Goal: Task Accomplishment & Management: Use online tool/utility

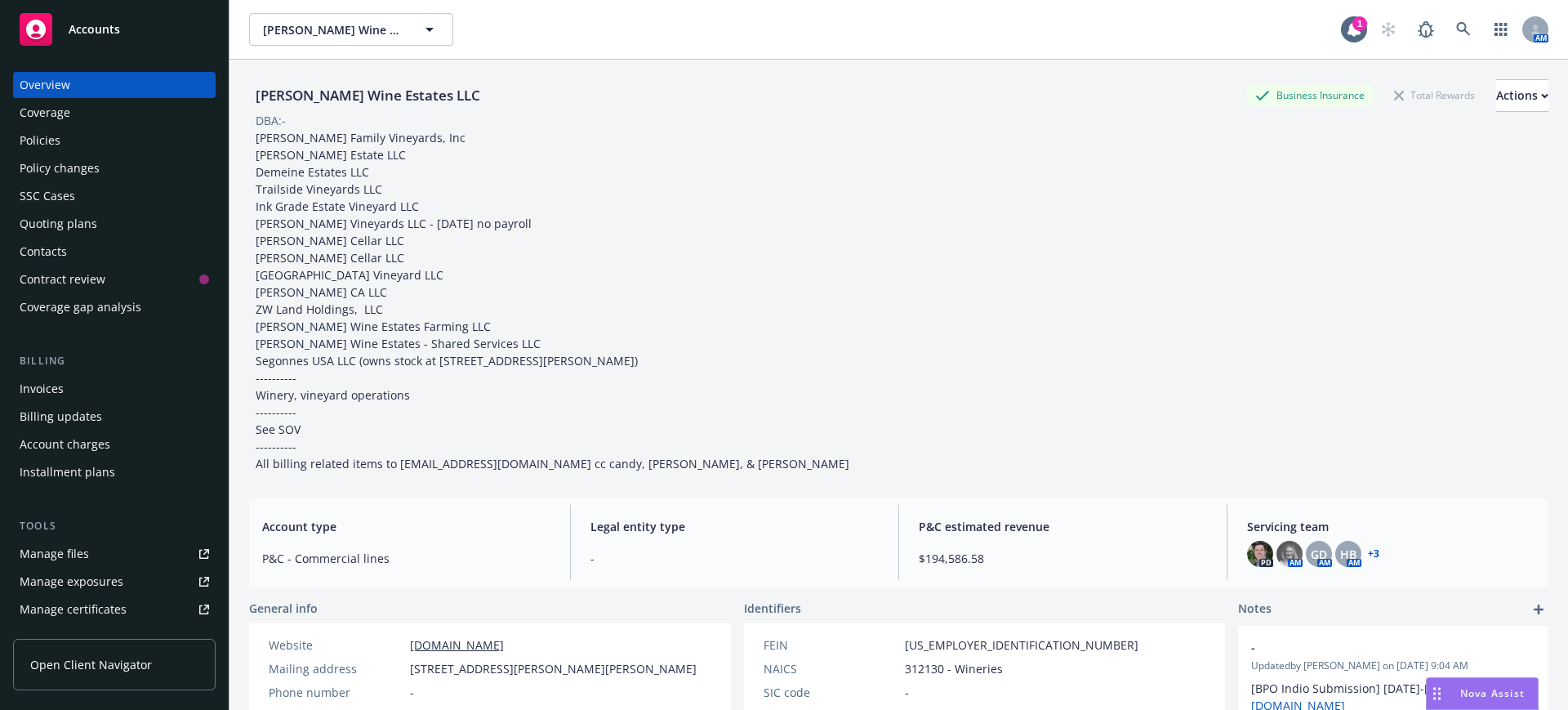
click at [69, 30] on span "Accounts" at bounding box center [94, 30] width 52 height 13
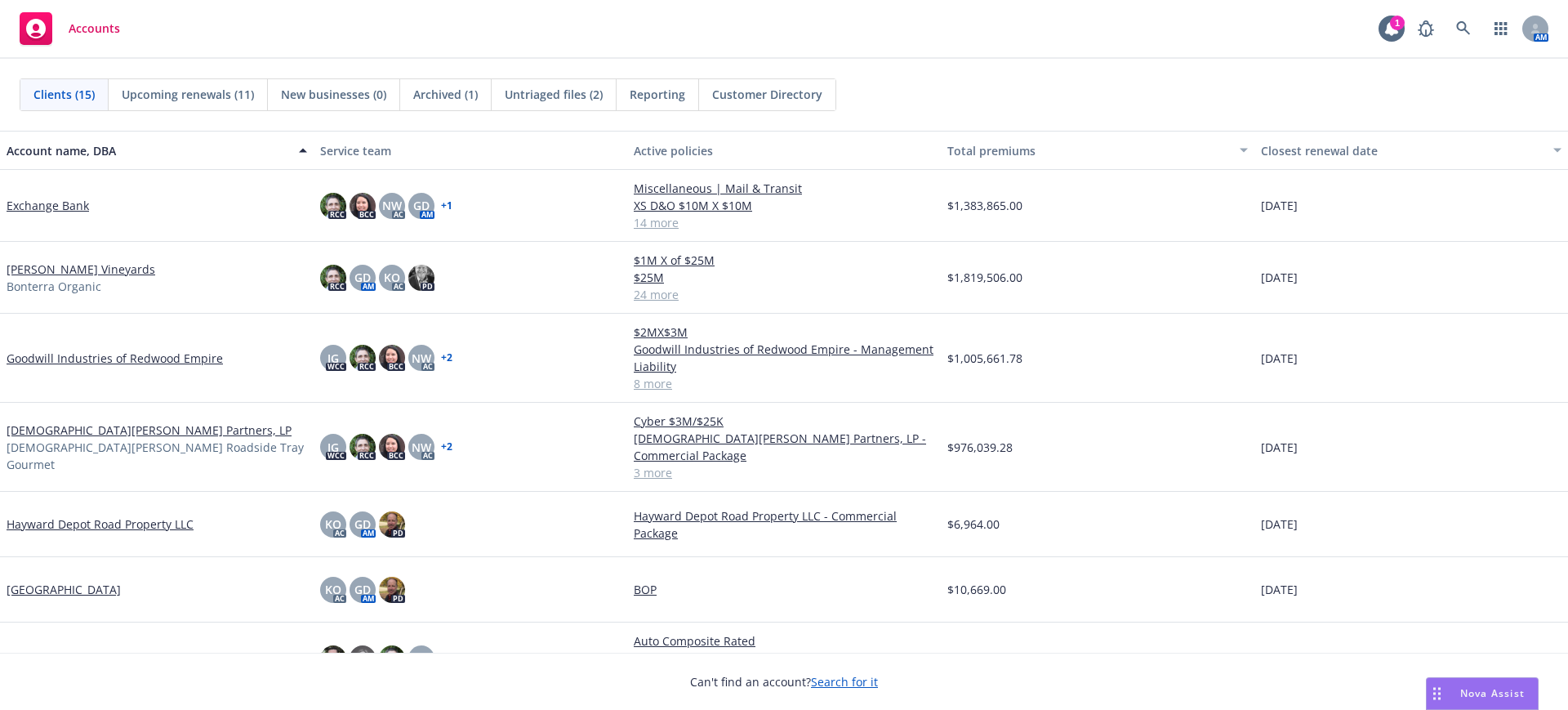
click at [60, 424] on link "[DEMOGRAPHIC_DATA][PERSON_NAME] Partners, LP" at bounding box center [149, 430] width 285 height 17
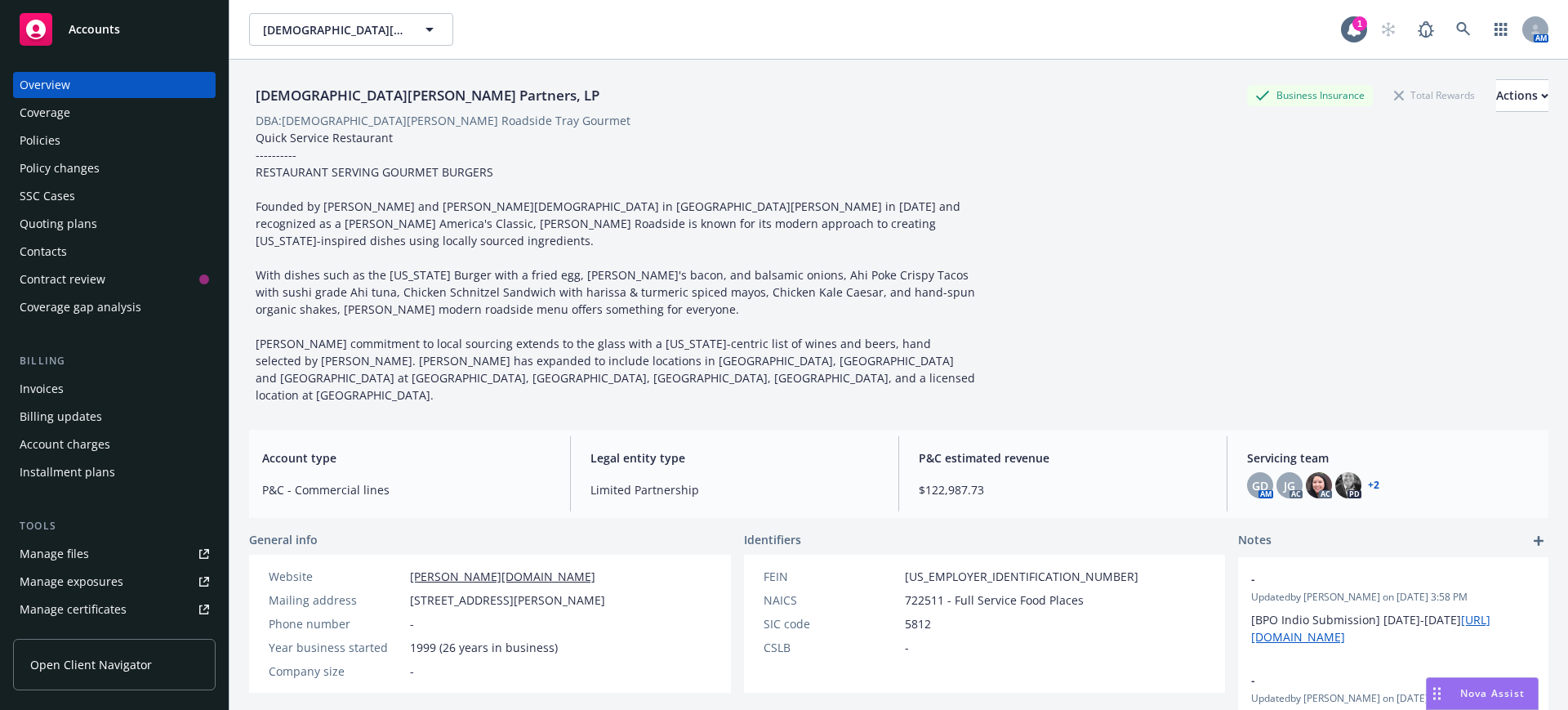
click at [74, 222] on div "Quoting plans" at bounding box center [58, 223] width 78 height 26
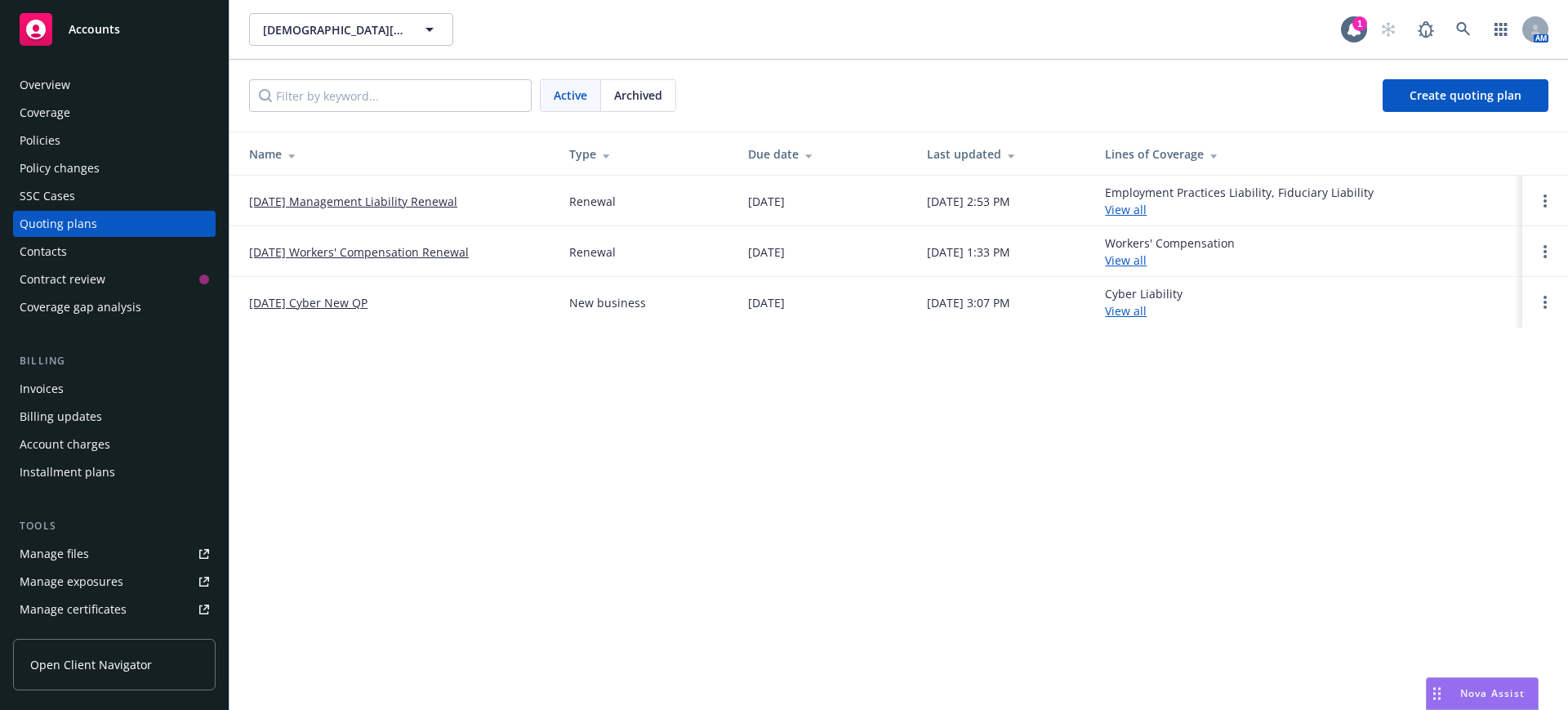
click at [433, 197] on link "[DATE] Management Liability Renewal" at bounding box center [352, 202] width 208 height 17
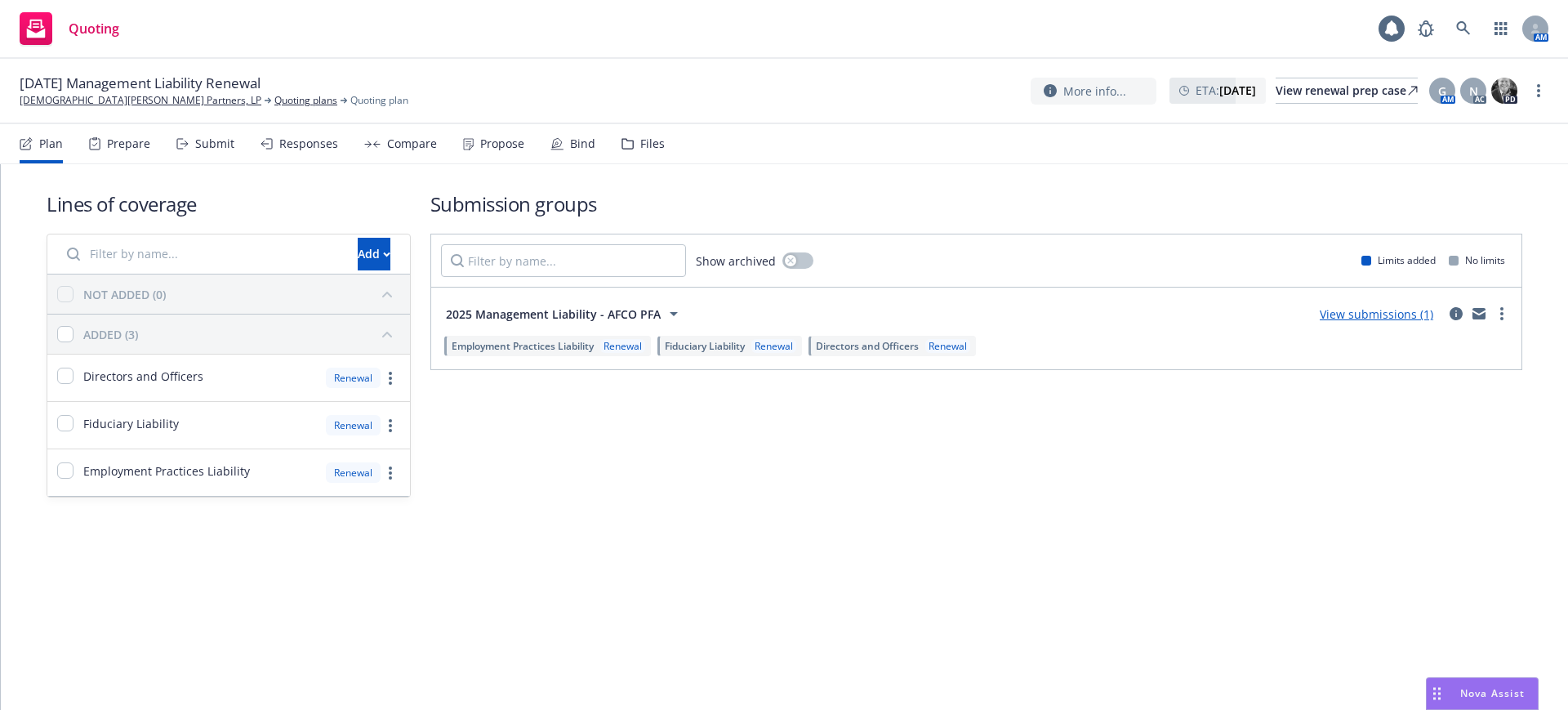
click at [640, 140] on div "Files" at bounding box center [653, 144] width 25 height 13
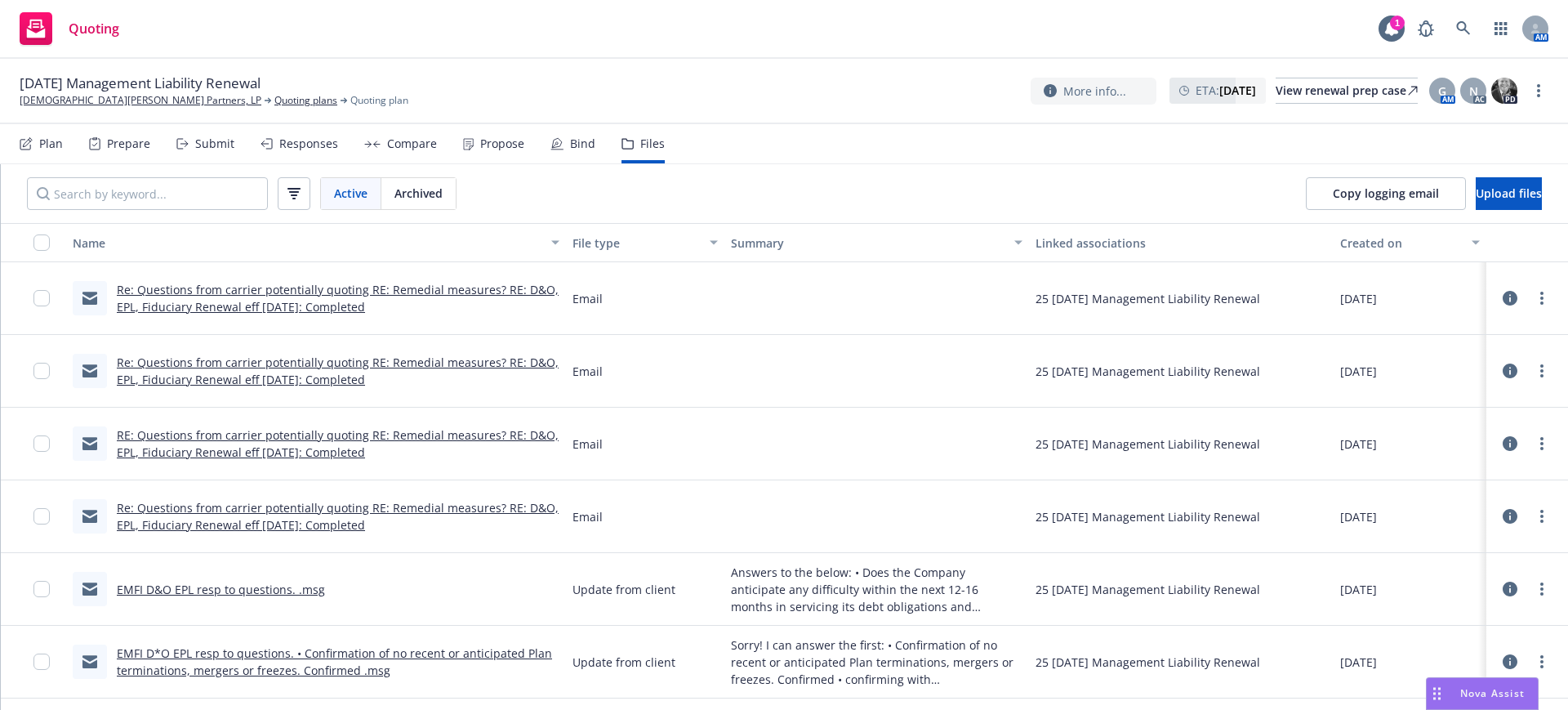
click at [279, 292] on link "Re: Questions from carrier potentially quoting RE: Remedial measures? RE: D&O, …" at bounding box center [338, 299] width 442 height 33
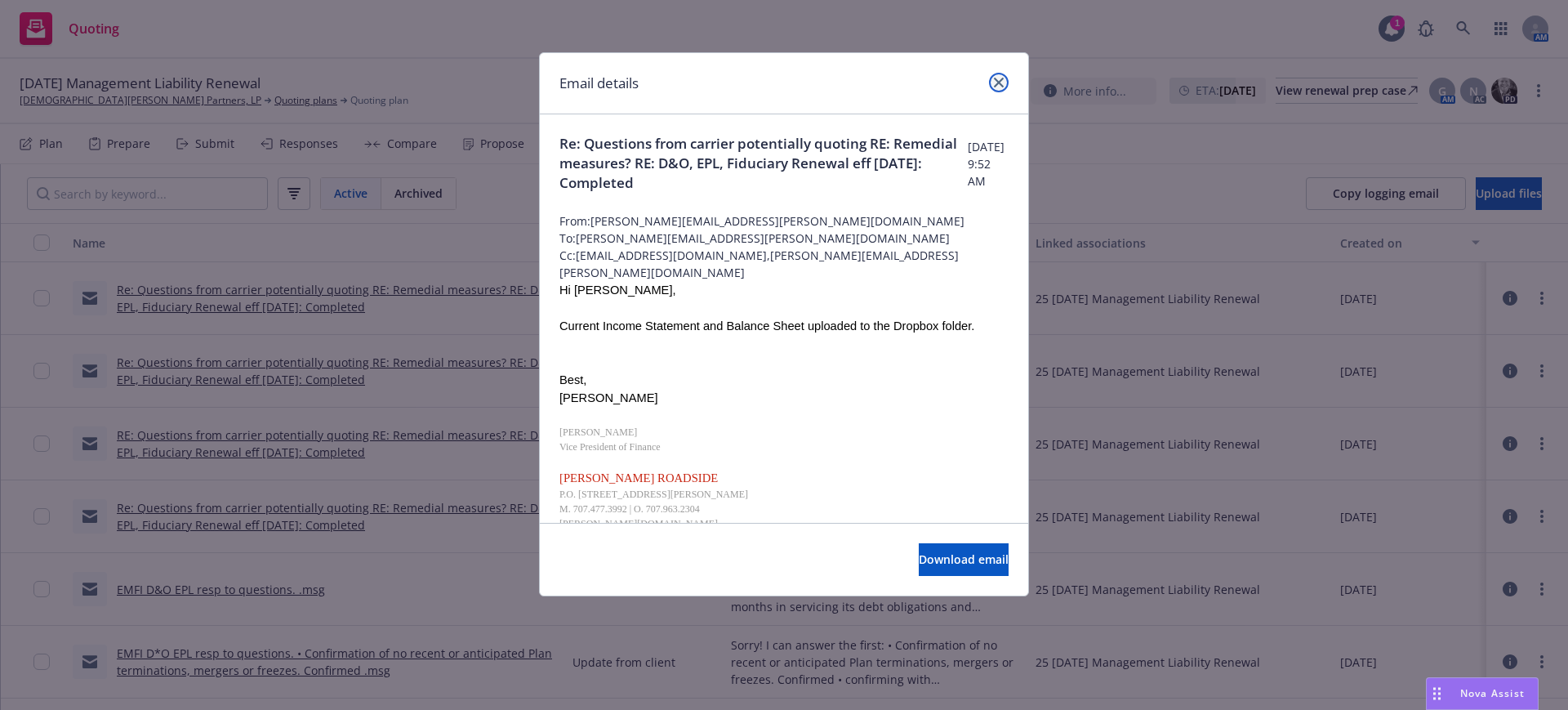
click at [998, 80] on icon "close" at bounding box center [999, 83] width 10 height 10
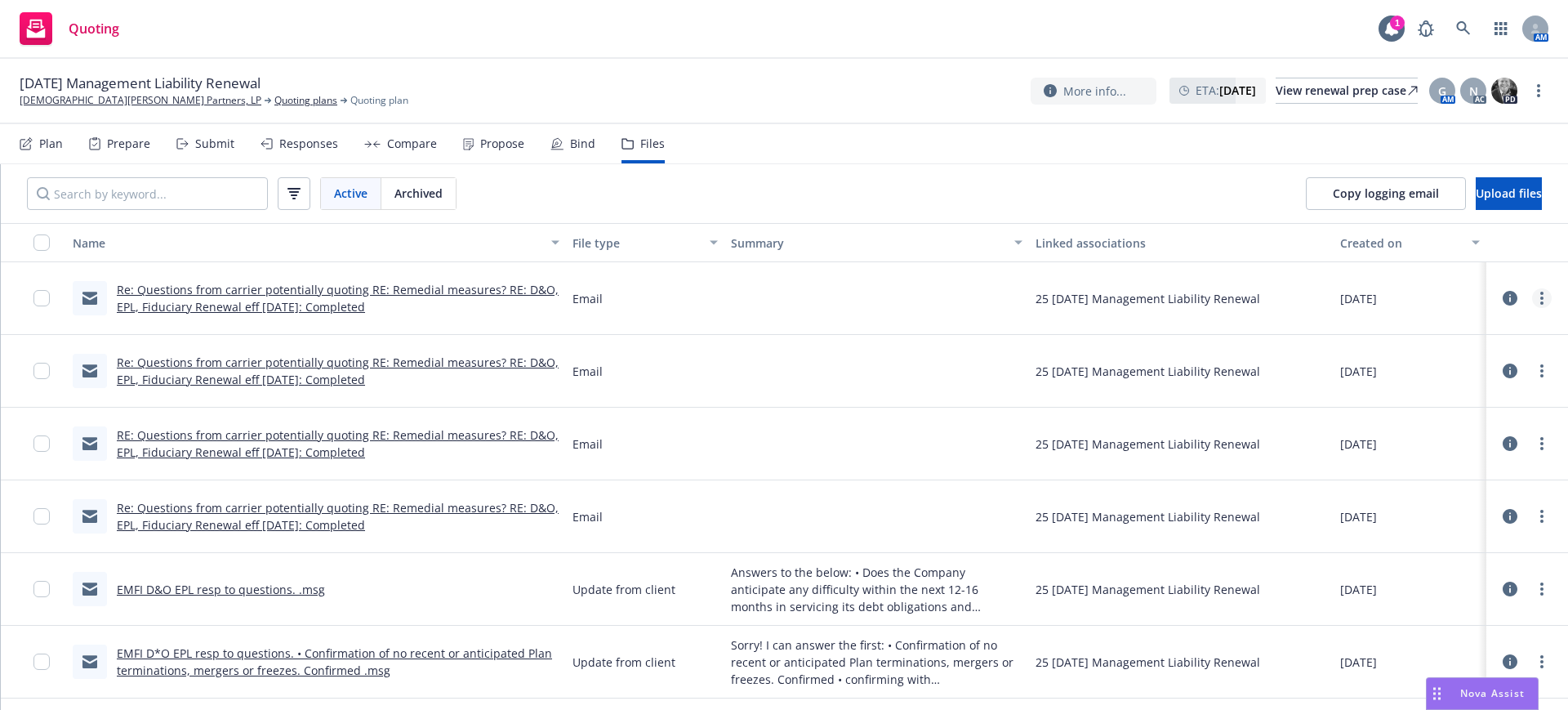
click at [1541, 298] on circle "more" at bounding box center [1542, 298] width 3 height 3
click at [1404, 393] on link "Edit" at bounding box center [1454, 397] width 162 height 33
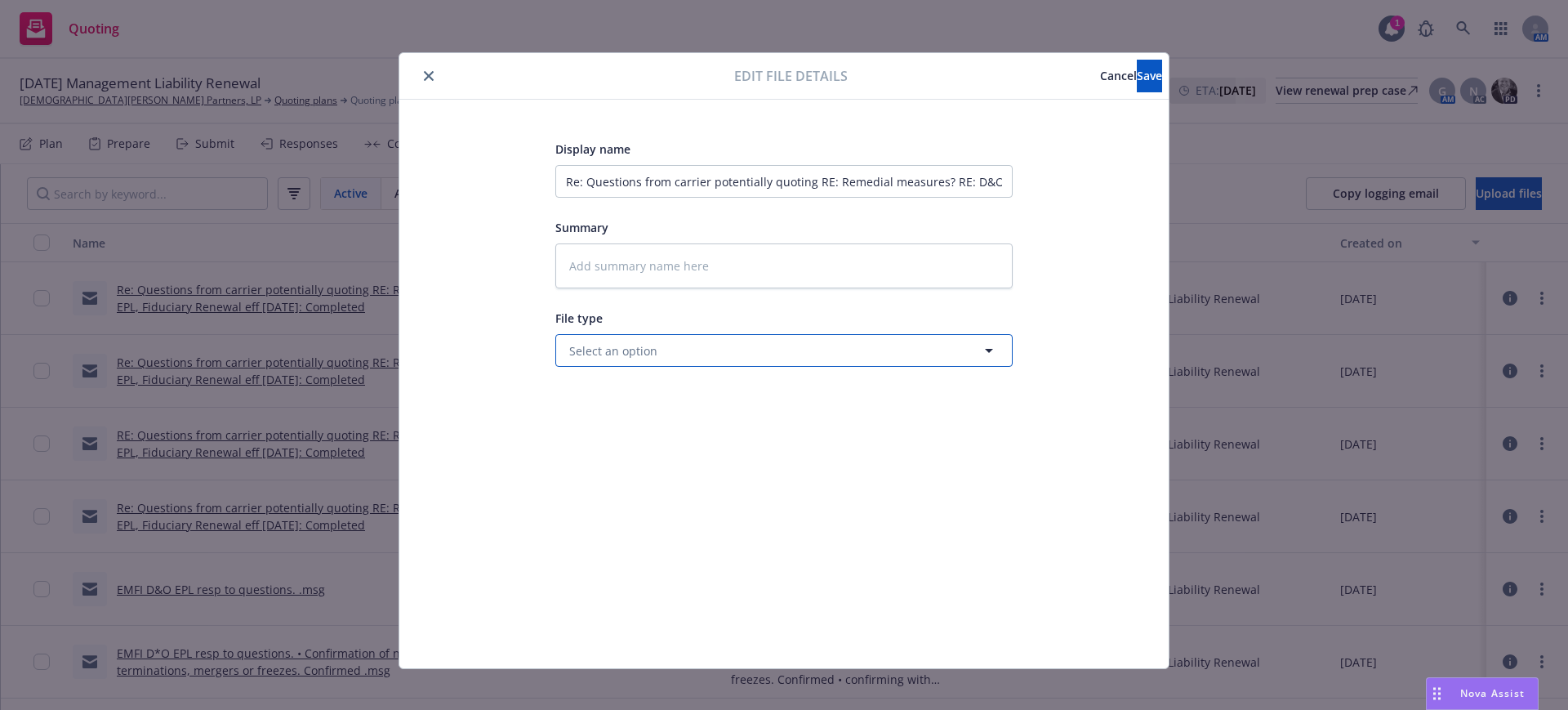
click at [596, 348] on span "Select an option" at bounding box center [614, 351] width 88 height 17
type input "updat"
click at [579, 434] on span "Update from client" at bounding box center [625, 439] width 106 height 17
type textarea "x"
click at [556, 176] on input "Re: Questions from carrier potentially quoting RE: Remedial measures? RE: D&O, …" at bounding box center [784, 182] width 457 height 33
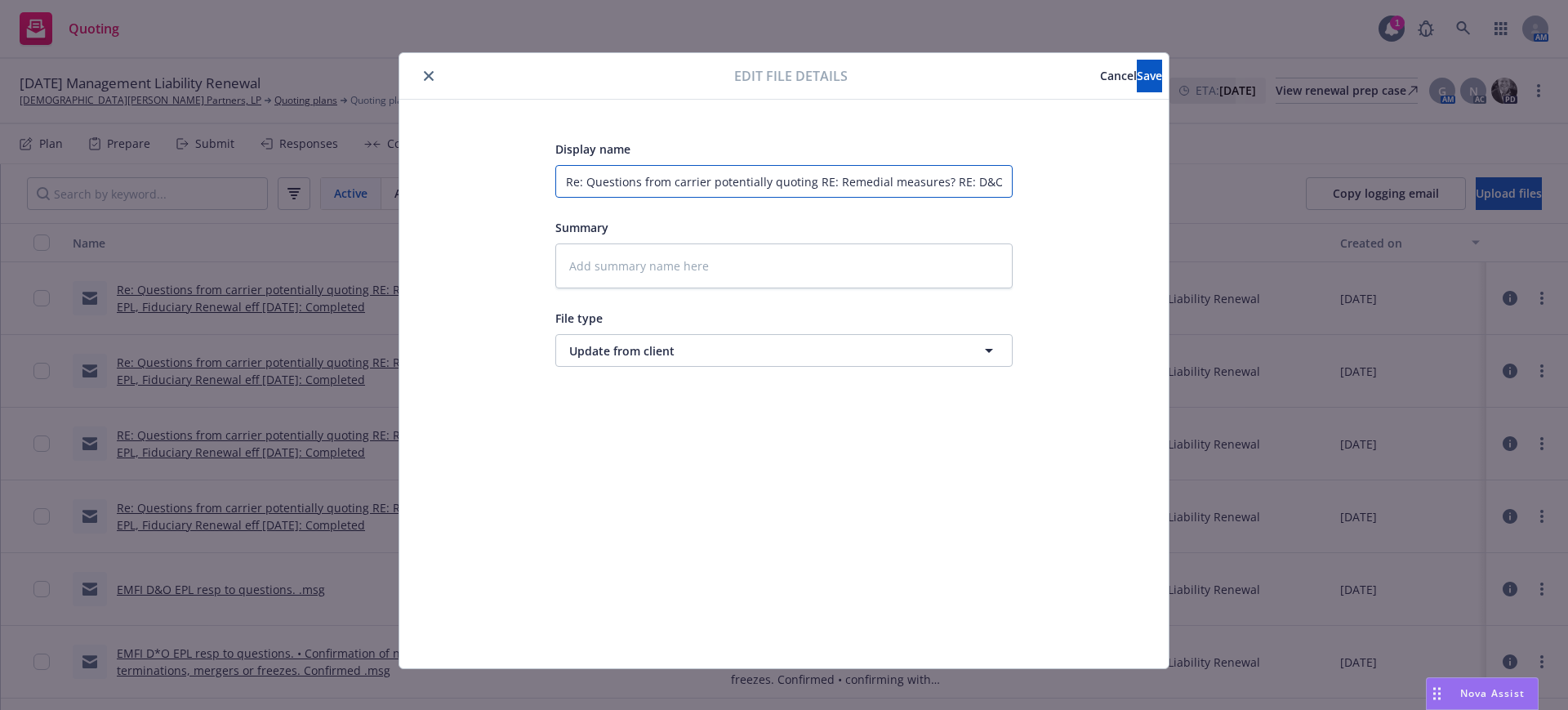
type input "ERe: Questions from carrier potentially quoting RE: Remedial measures? RE: D&O,…"
type textarea "x"
type input "EMRe: Questions from carrier potentially quoting RE: Remedial measures? RE: D&O…"
type textarea "x"
type input "EMFRe: Questions from carrier potentially quoting RE: Remedial measures? RE: D&…"
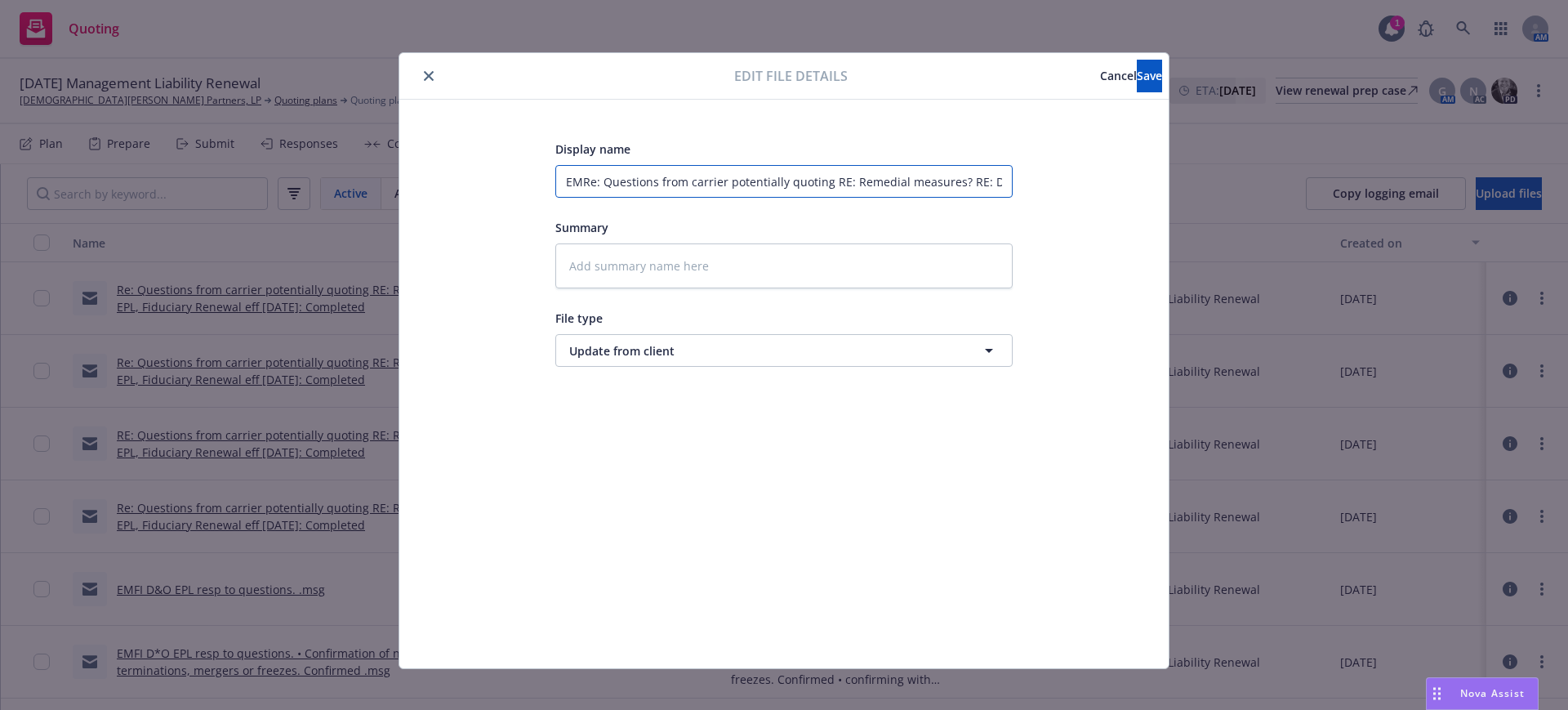
type textarea "x"
type input "EMFIRe: Questions from carrier potentially quoting RE: Remedial measures? RE: D…"
type textarea "x"
type input "EMFI Re: Questions from carrier potentially quoting RE: Remedial measures? RE: …"
type textarea "x"
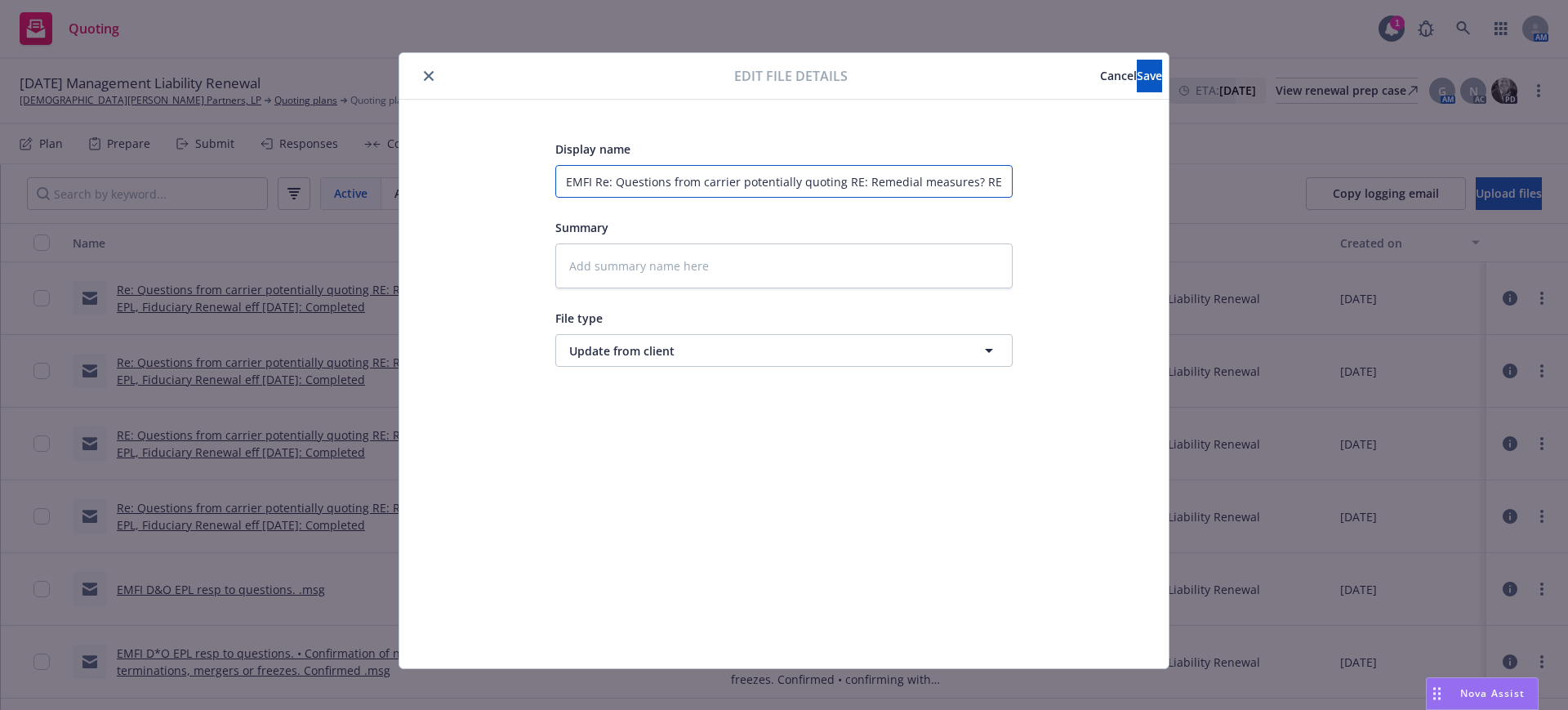
type input "EMFI rRe: Questions from carrier potentially quoting RE: Remedial measures? RE:…"
type textarea "x"
type input "EMFI reRe: Questions from carrier potentially quoting RE: Remedial measures? RE…"
type textarea "x"
type input "EMFI recRe: Questions from carrier potentially quoting RE: Remedial measures? R…"
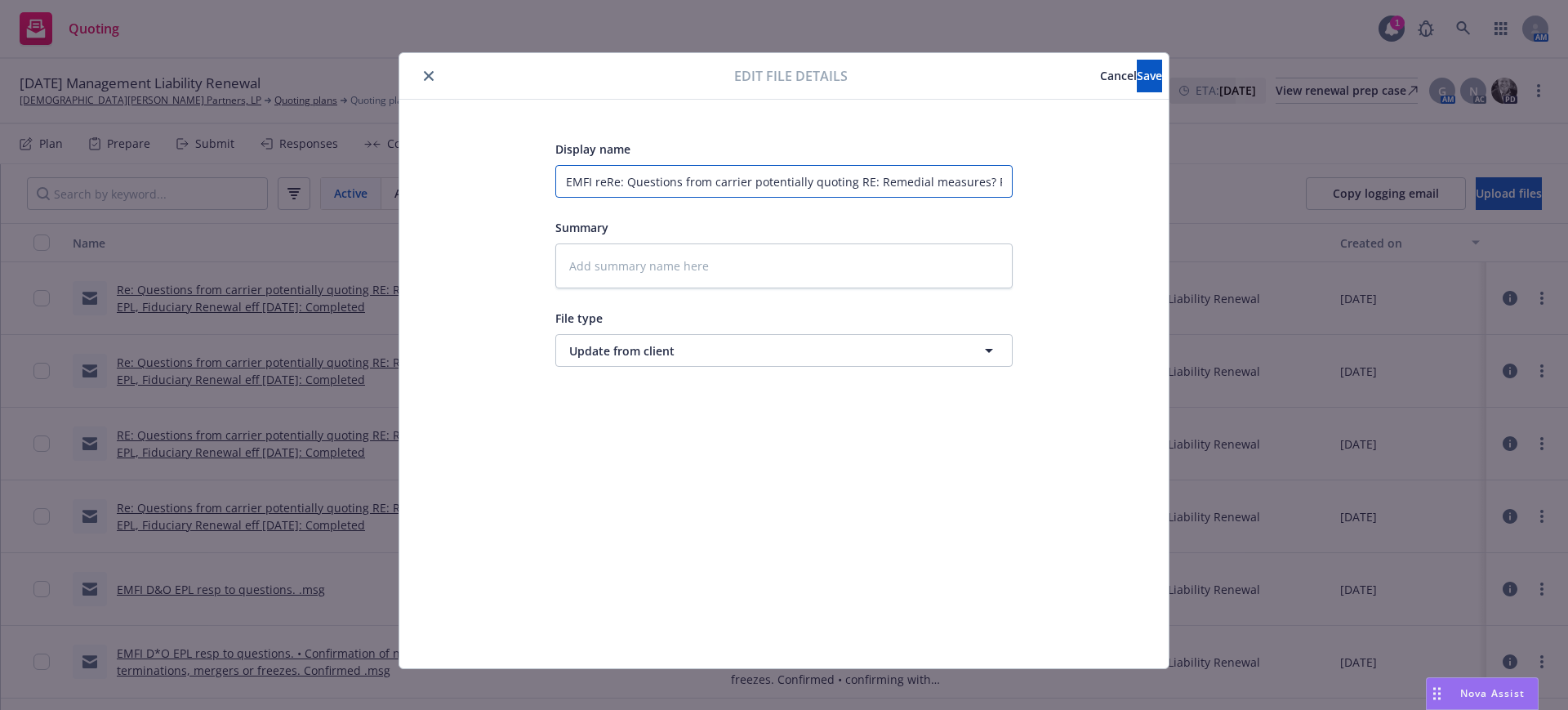
type textarea "x"
type input "EMFI recdRe: Questions from carrier potentially quoting RE: Remedial measures? …"
type textarea "x"
type input "EMFI recd Re: Questions from carrier potentially quoting RE: Remedial measures?…"
type textarea "x"
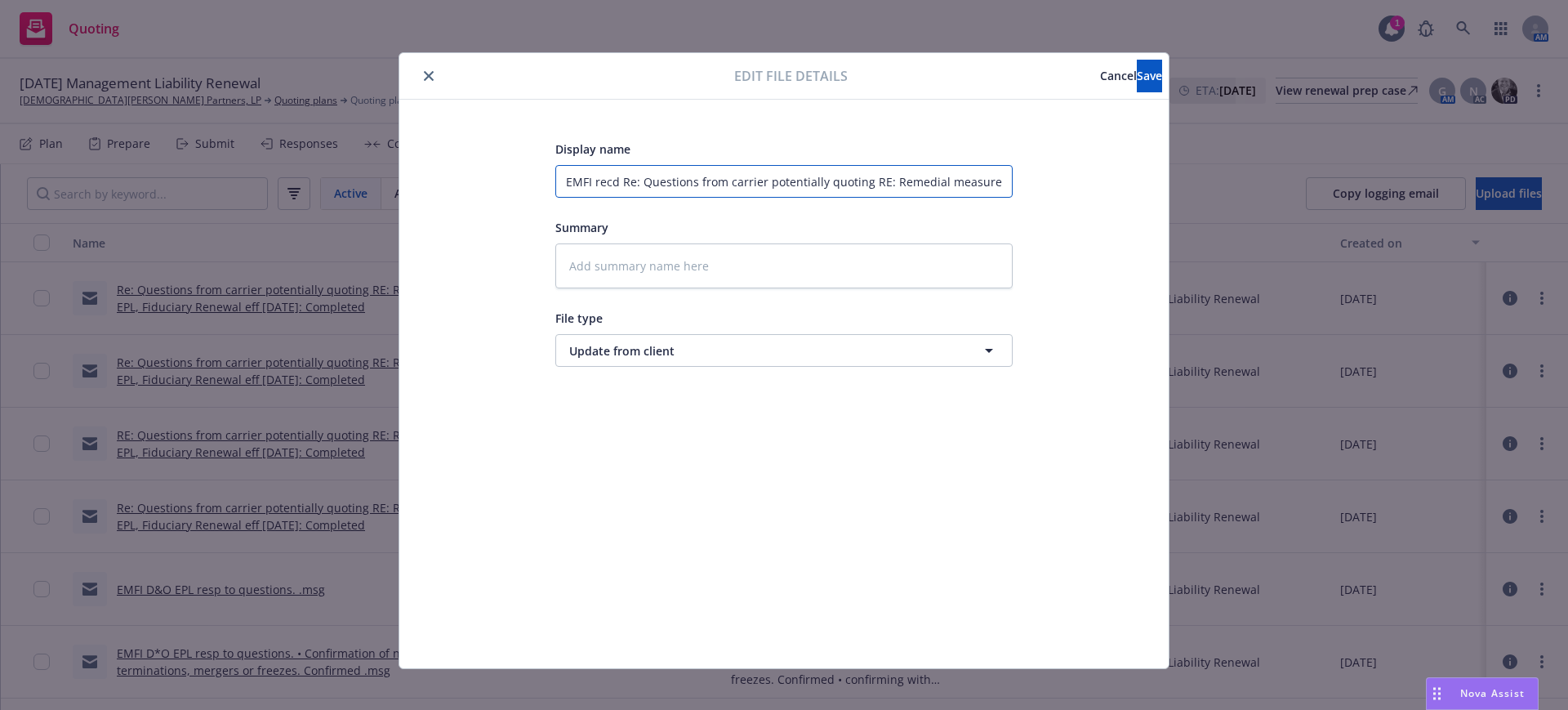
type input "EMFI recd iRe: Questions from carrier potentially quoting RE: Remedial measures…"
type textarea "x"
type input "EMFI recd inRe: Questions from carrier potentially quoting RE: Remedial measure…"
type textarea "x"
type input "EMFI recd incRe: Questions from carrier potentially quoting RE: Remedial measur…"
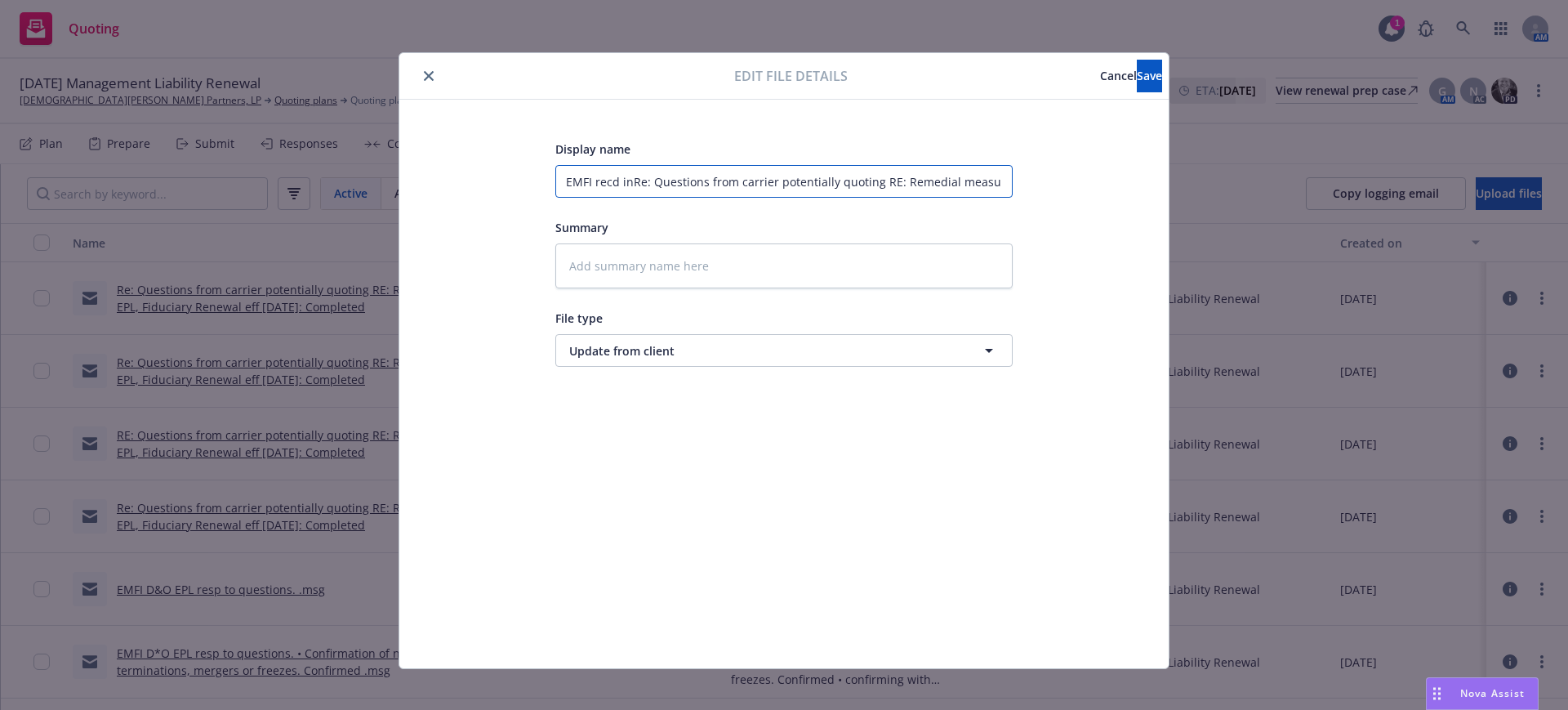
type textarea "x"
type input "EMFI recd incoRe: Questions from carrier potentially quoting RE: Remedial measu…"
type textarea "x"
type input "EMFI recd incomRe: Questions from carrier potentially quoting RE: Remedial meas…"
type textarea "x"
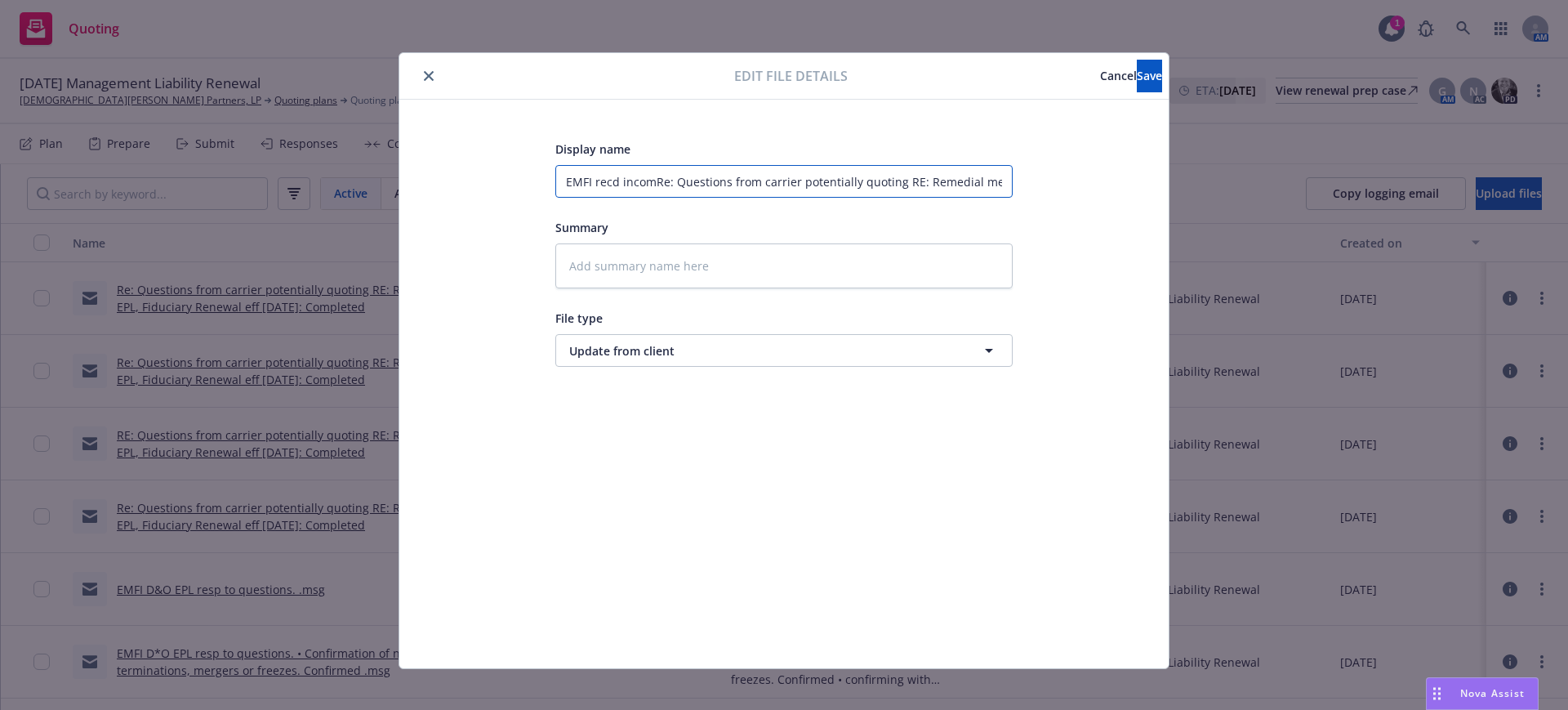
type input "EMFI recd incomeRe: Questions from carrier potentially quoting RE: Remedial mea…"
type textarea "x"
type input "EMFI recd income Re: Questions from carrier potentially quoting RE: Remedial me…"
type textarea "x"
type input "EMFI recd income sRe: Questions from carrier potentially quoting RE: Remedial m…"
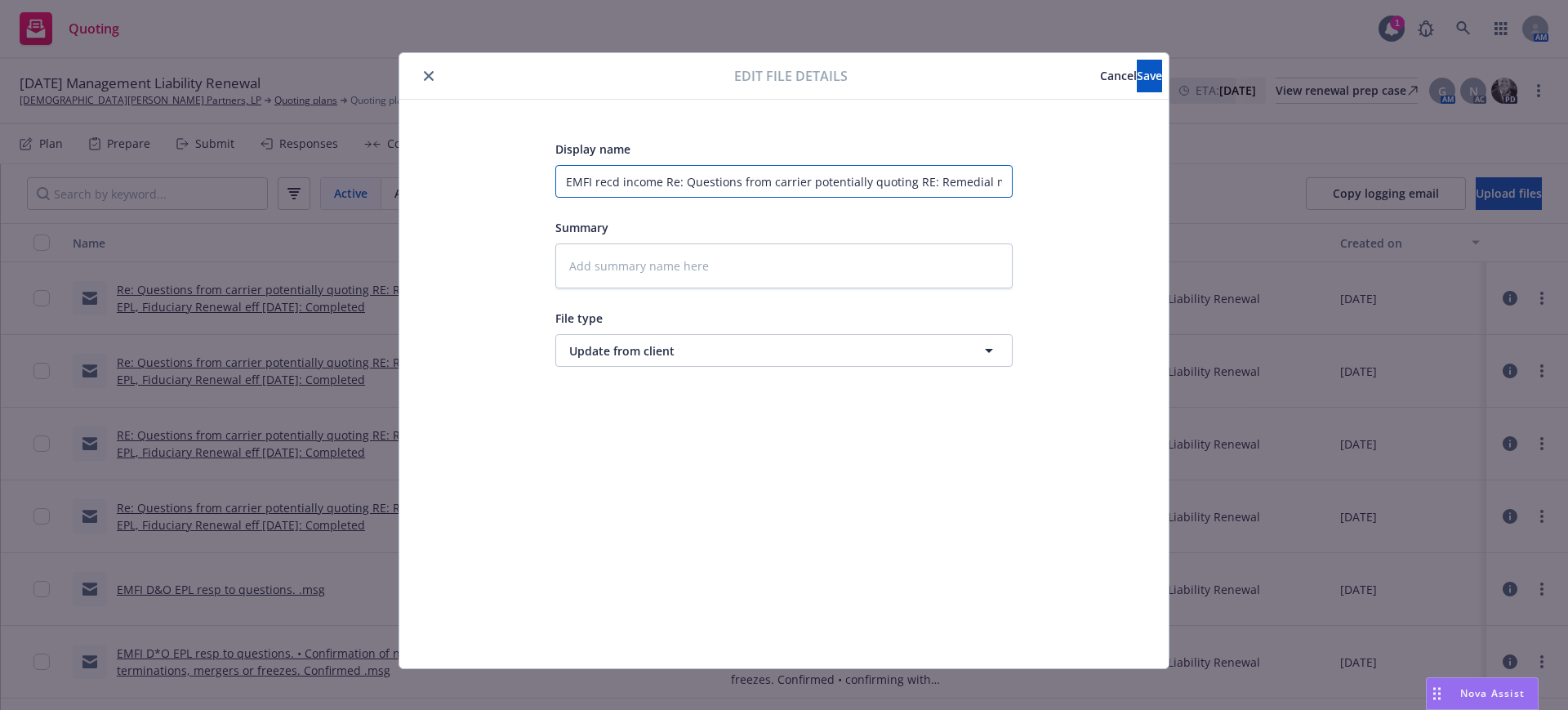
type textarea "x"
type input "EMFI recd income stRe: Questions from carrier potentially quoting RE: Remedial …"
type textarea "x"
type input "EMFI recd income staRe: Questions from carrier potentially quoting RE: Remedial…"
type textarea "x"
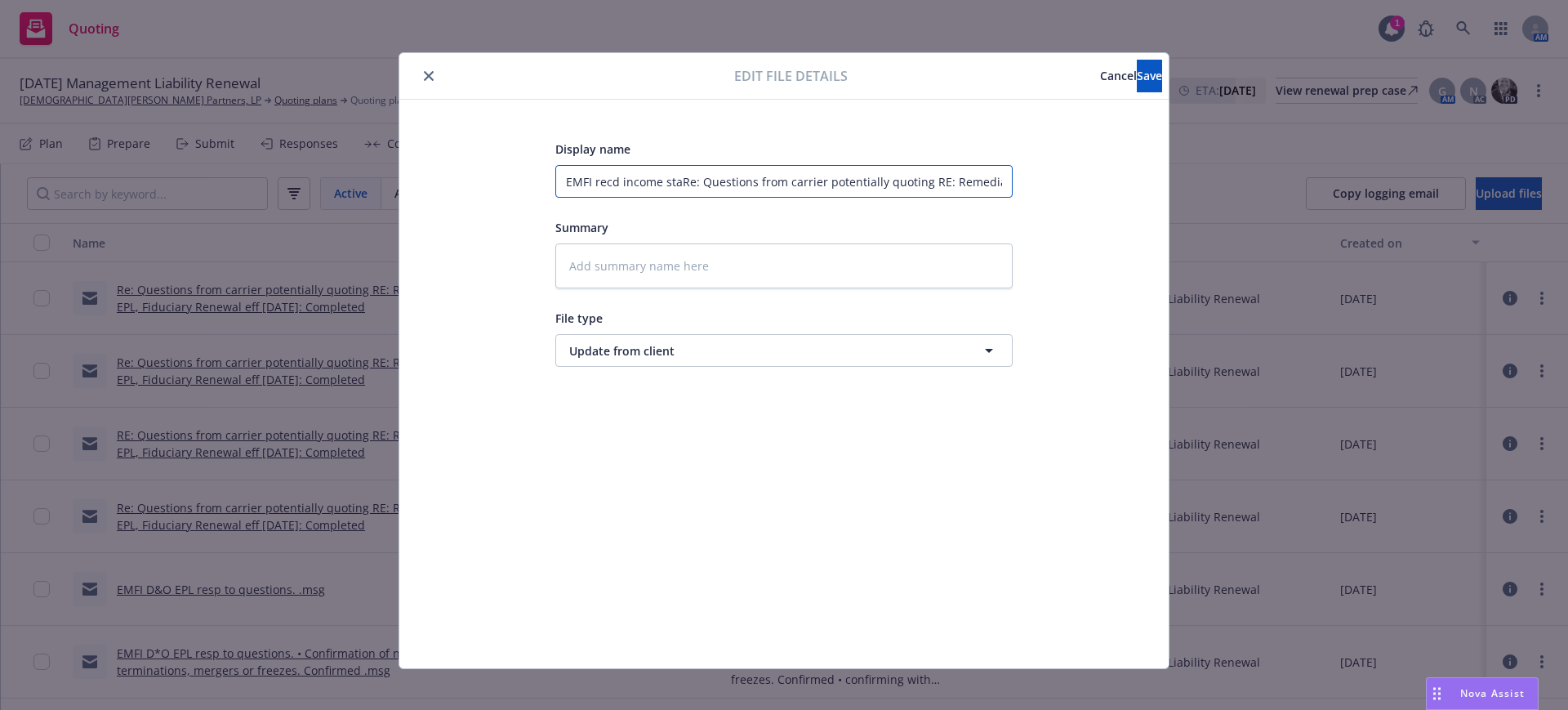
type input "EMFI recd income statRe: Questions from carrier potentially quoting RE: Remedia…"
type textarea "x"
type input "EMFI recd income stateRe: Questions from carrier potentially quoting RE: Remedi…"
type textarea "x"
type input "EMFI recd income statemRe: Questions from carrier potentially quoting RE: Remed…"
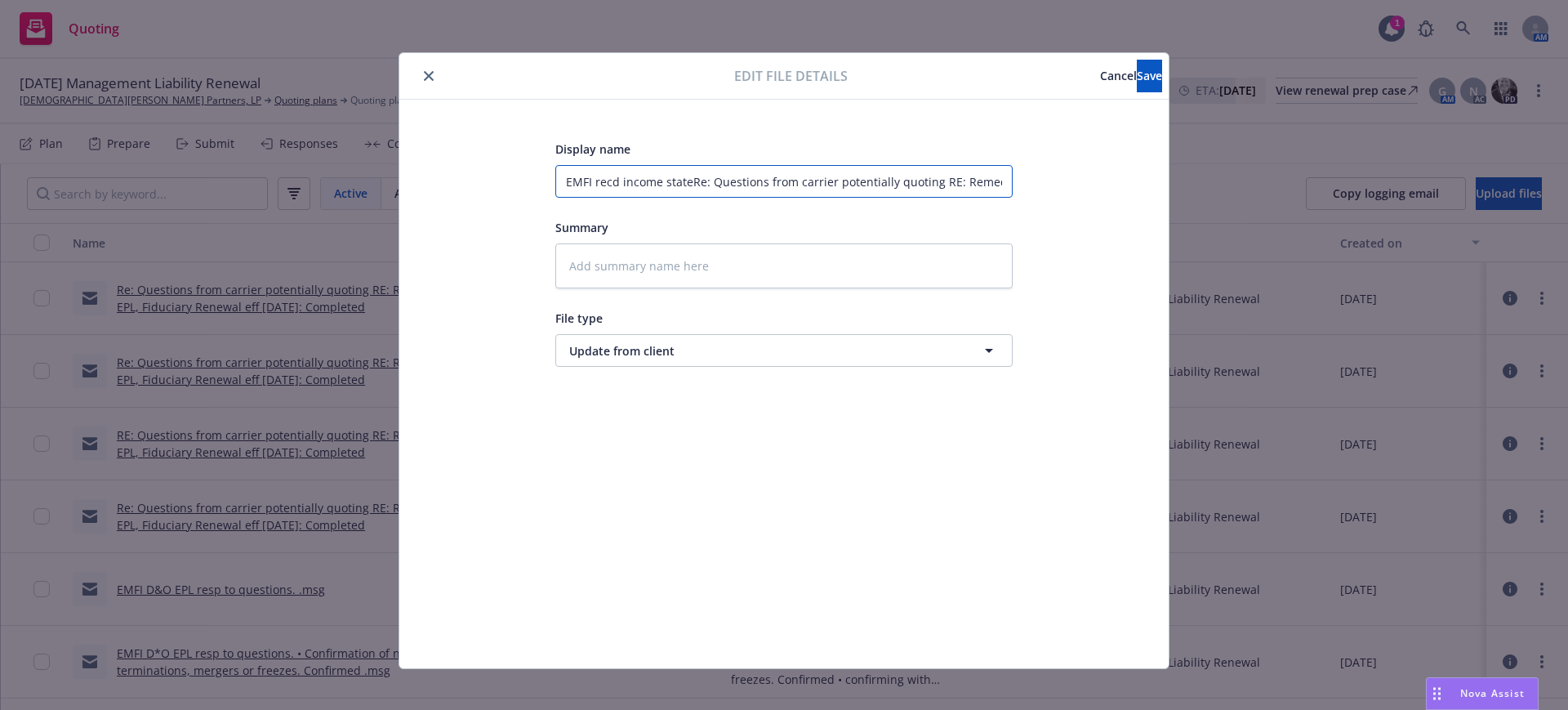
type textarea "x"
type input "EMFI recd income statemeRe: Questions from carrier potentially quoting RE: Reme…"
type textarea "x"
type input "EMFI recd income statemenRe: Questions from carrier potentially quoting RE: Rem…"
type textarea "x"
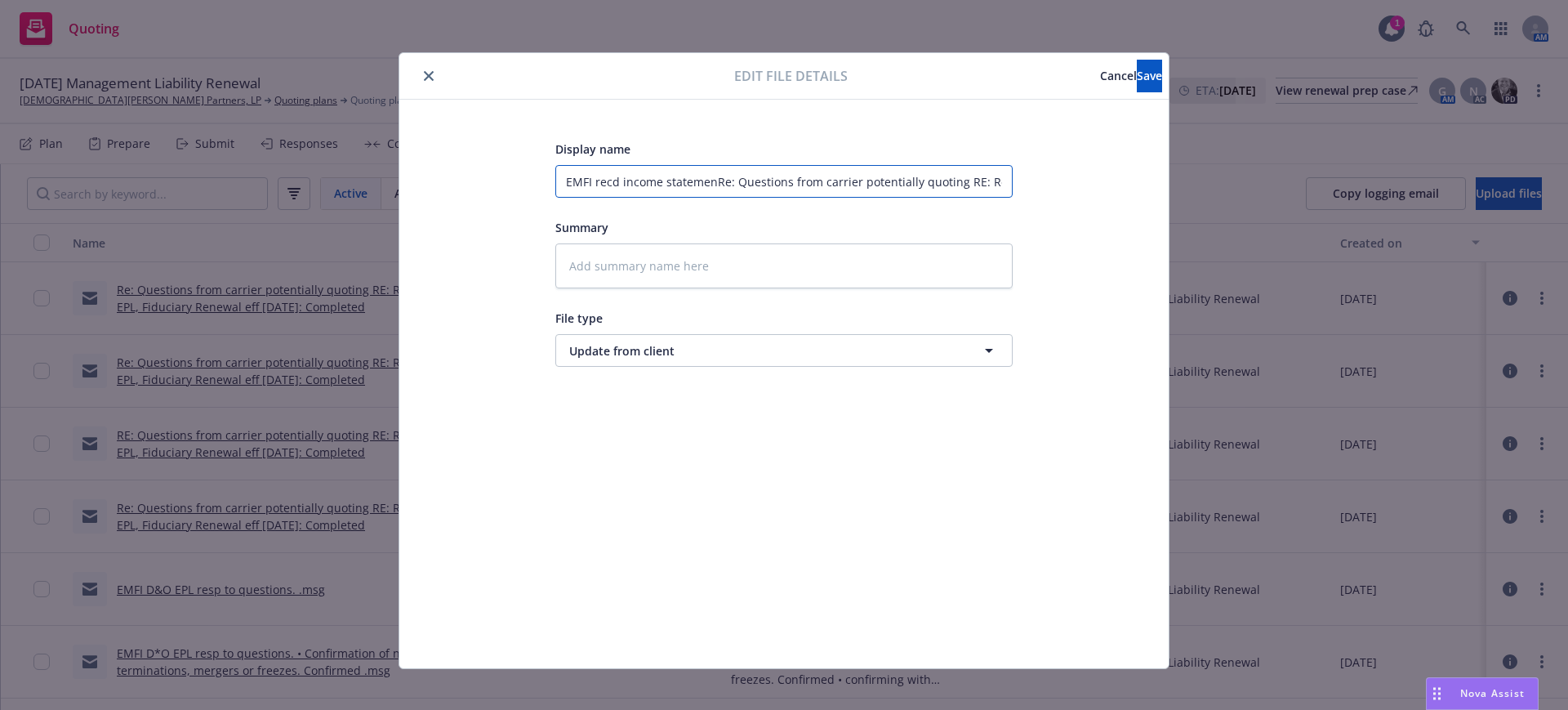
type input "EMFI recd income statementRe: Questions from carrier potentially quoting RE: Re…"
type textarea "x"
type input "EMFI recd income statement Re: Questions from carrier potentially quoting RE: R…"
type textarea "x"
type input "EMFI recd income statement aRe: Questions from carrier potentially quoting RE: …"
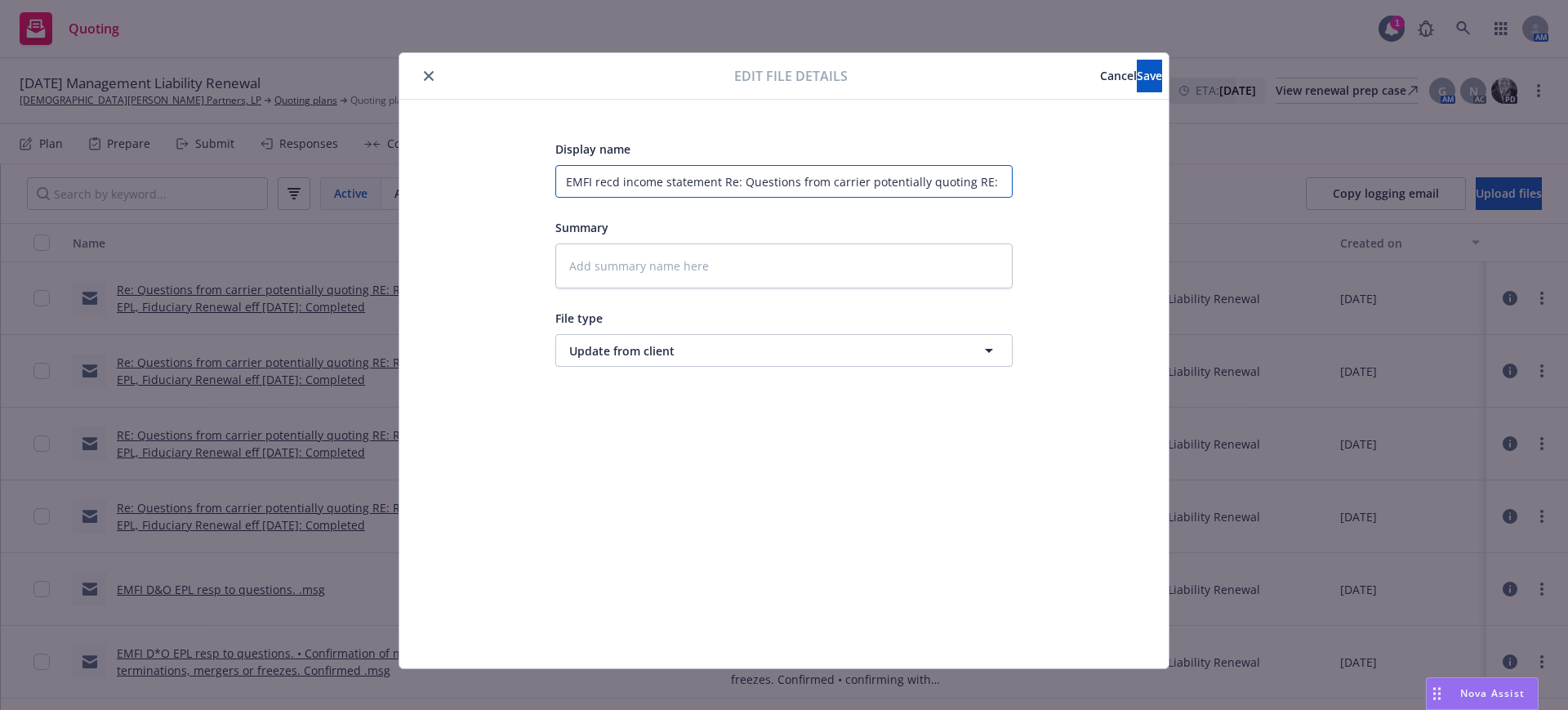
type textarea "x"
type input "EMFI recd income statement anRe: Questions from carrier potentially quoting RE:…"
type textarea "x"
type input "EMFI recd income statement andRe: Questions from carrier potentially quoting RE…"
type textarea "x"
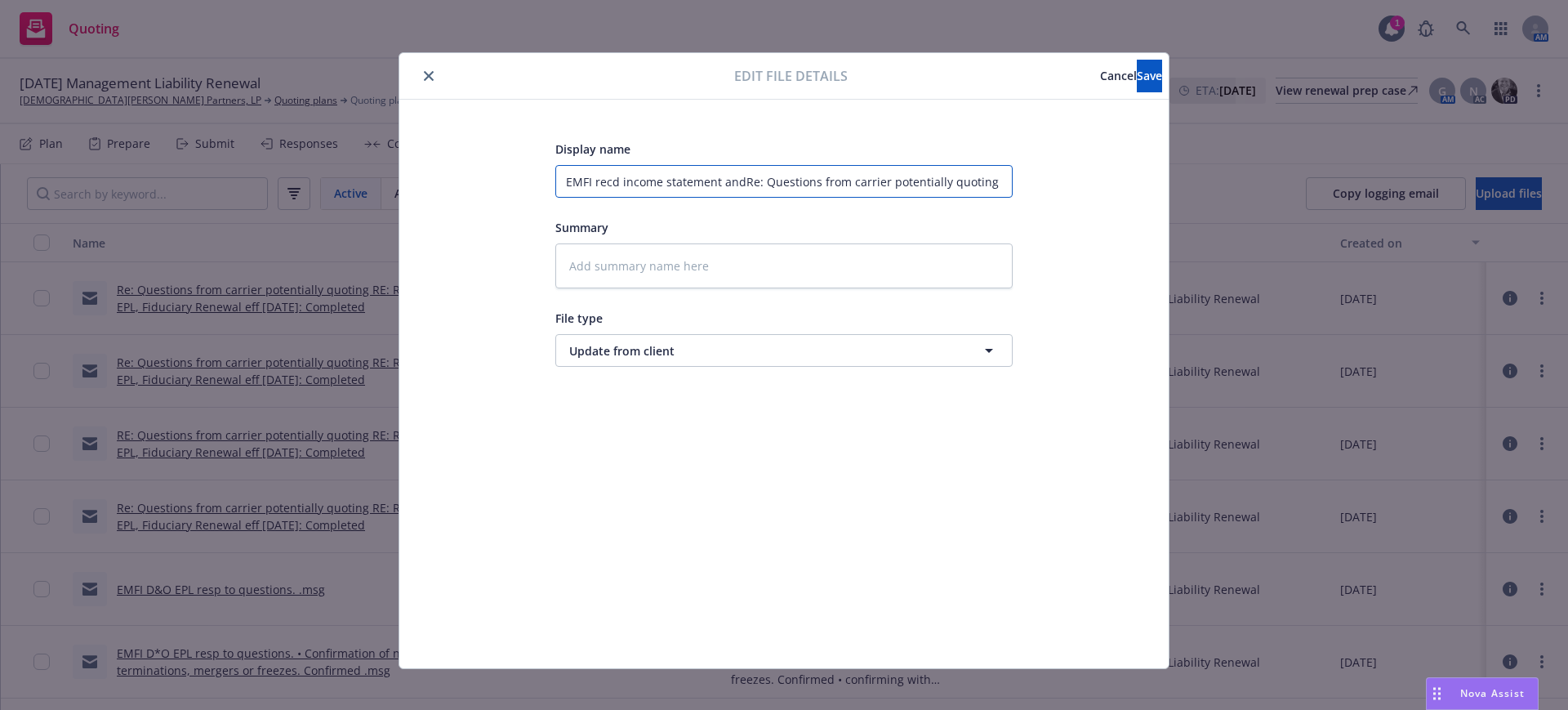
type input "EMFI recd income statement and Re: Questions from carrier potentially quoting R…"
type textarea "x"
type input "EMFI recd income statement and bRe: Questions from carrier potentially quoting …"
type textarea "x"
type input "EMFI recd income statement and blRe: Questions from carrier potentially quoting…"
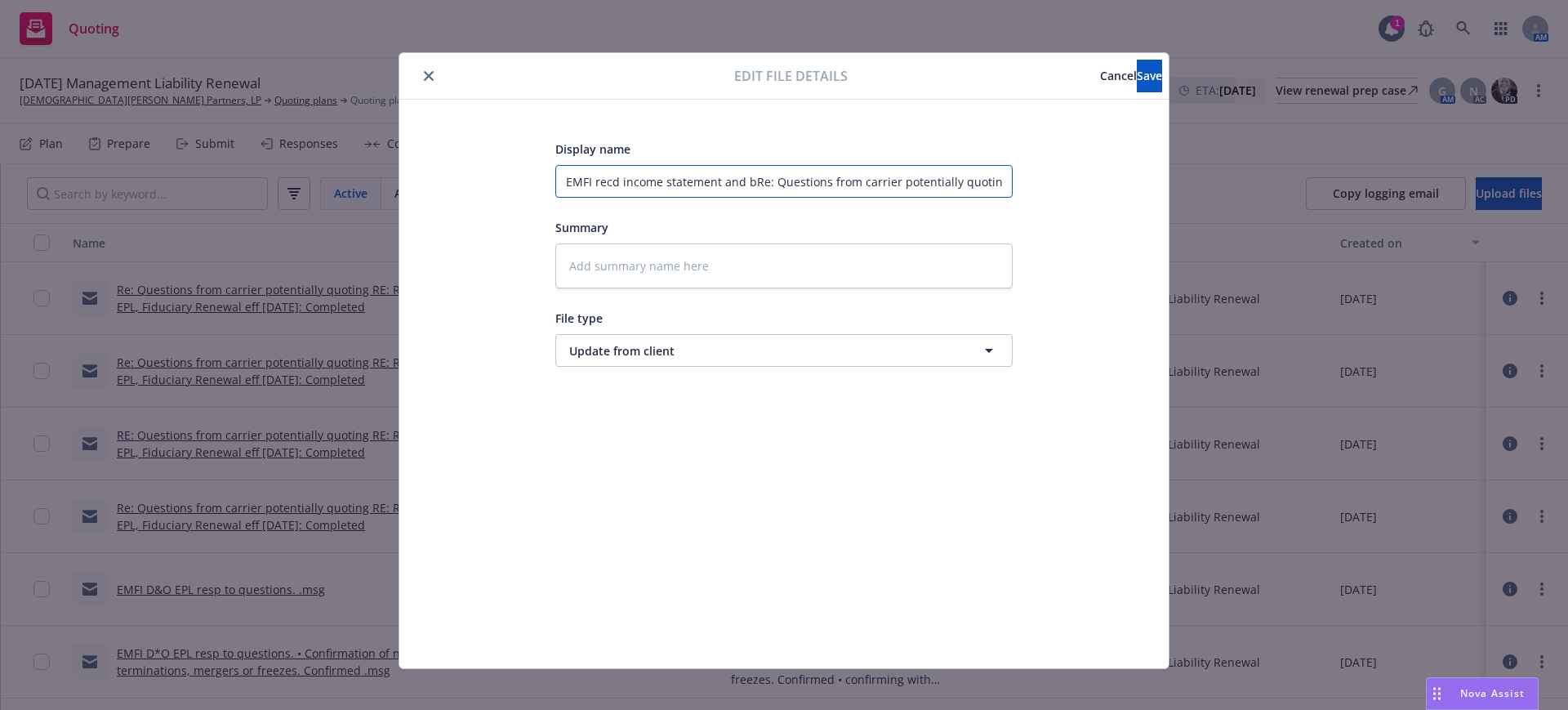
type textarea "x"
type input "EMFI recd income statement and blaRe: Questions from carrier potentially quotin…"
type textarea "x"
type input "EMFI recd income statement and blanRe: Questions from carrier potentially quoti…"
type textarea "x"
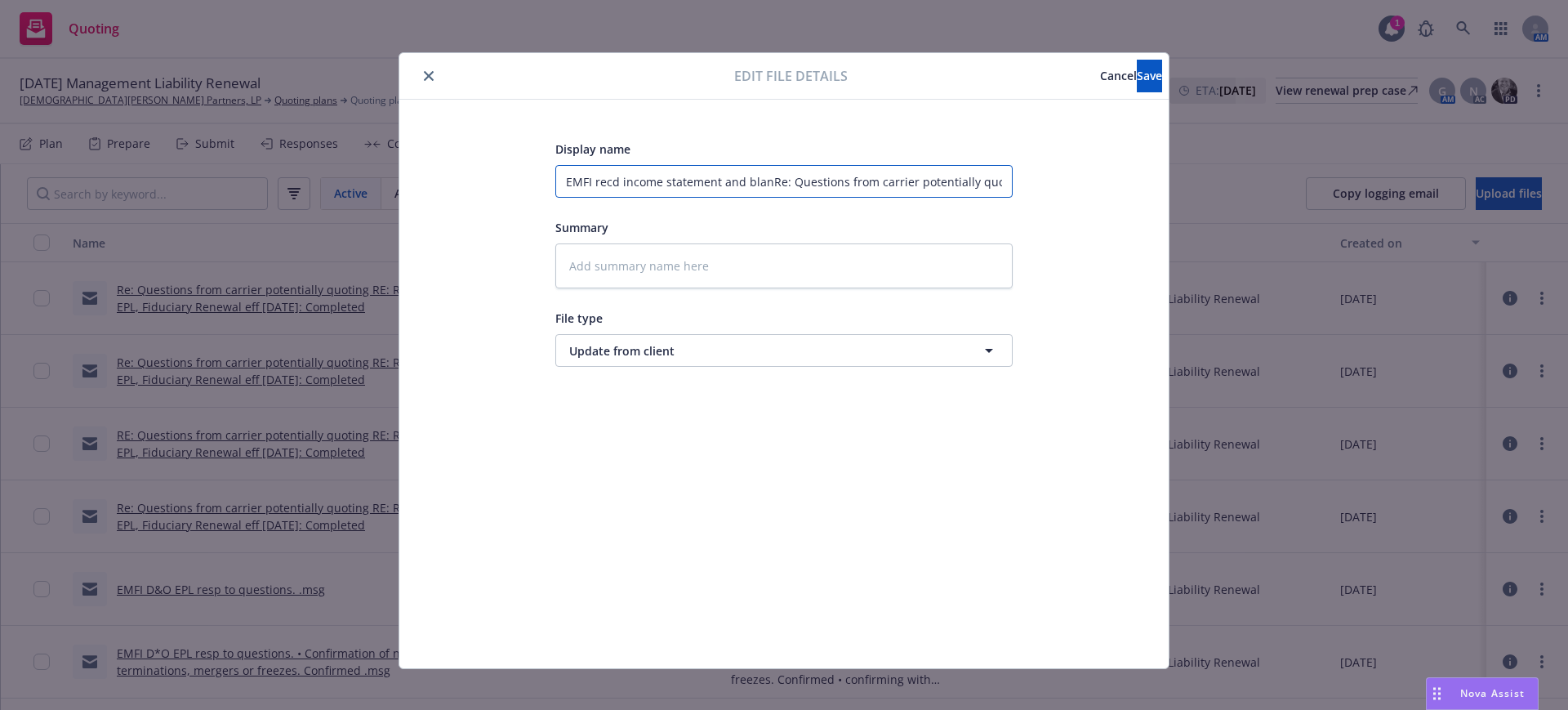
type input "EMFI recd income statement and blancRe: Questions from carrier potentially quot…"
type textarea "x"
type input "EMFI recd income statement and blanceRe: Questions from carrier potentially quo…"
type textarea "x"
type input "EMFI recd income statement and blance Re: Questions from carrier potentially qu…"
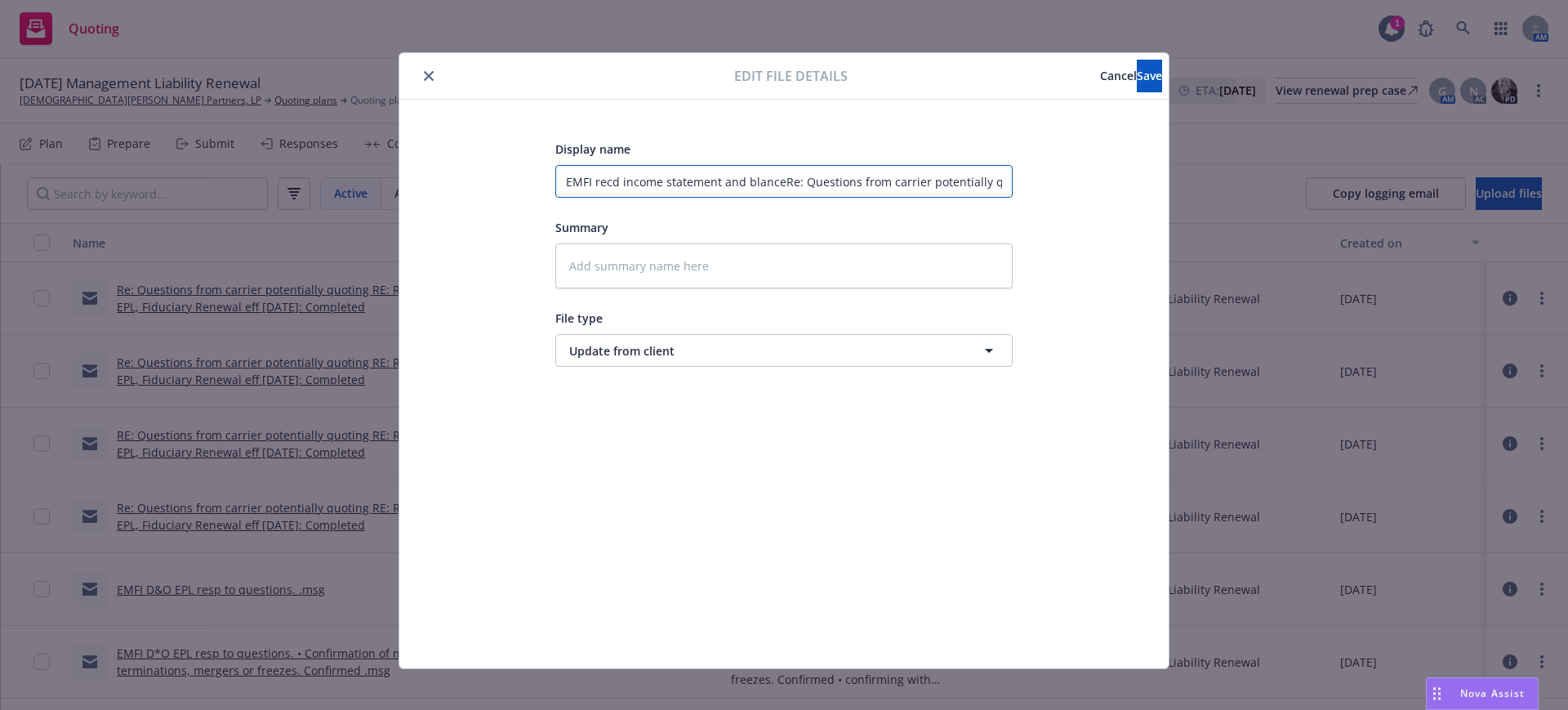
type textarea "x"
type input "EMFI recd income statement and blance sRe: Questions from carrier potentially q…"
type textarea "x"
type input "EMFI recd income statement and blance shRe: Questions from carrier potentially …"
type textarea "x"
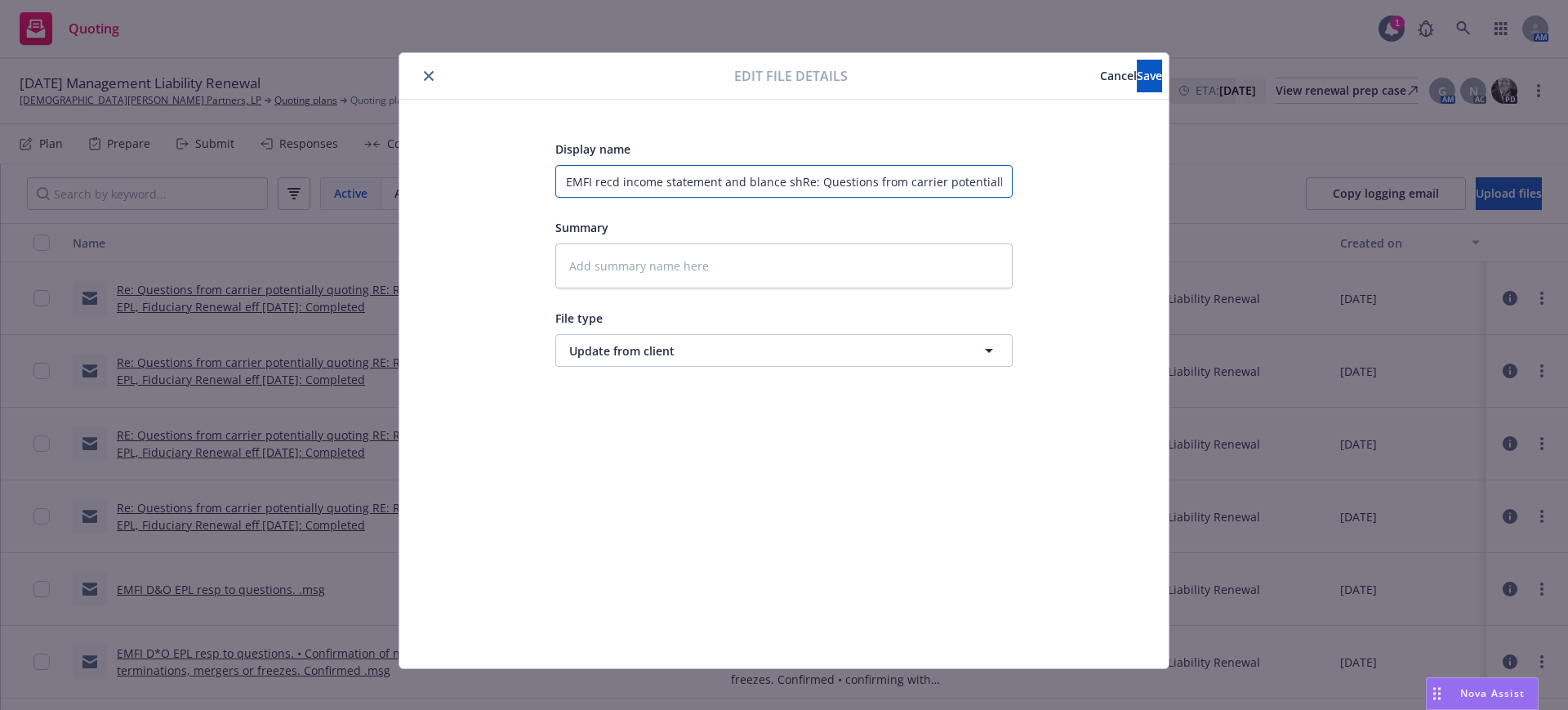
type input "EMFI recd income statement and blance sheRe: Questions from carrier potentially…"
type textarea "x"
type input "EMFI recd income statement and blance sheeRe: Questions from carrier potentiall…"
type textarea "x"
type input "EMFI recd income statement and blance sheetRe: Questions from carrier potential…"
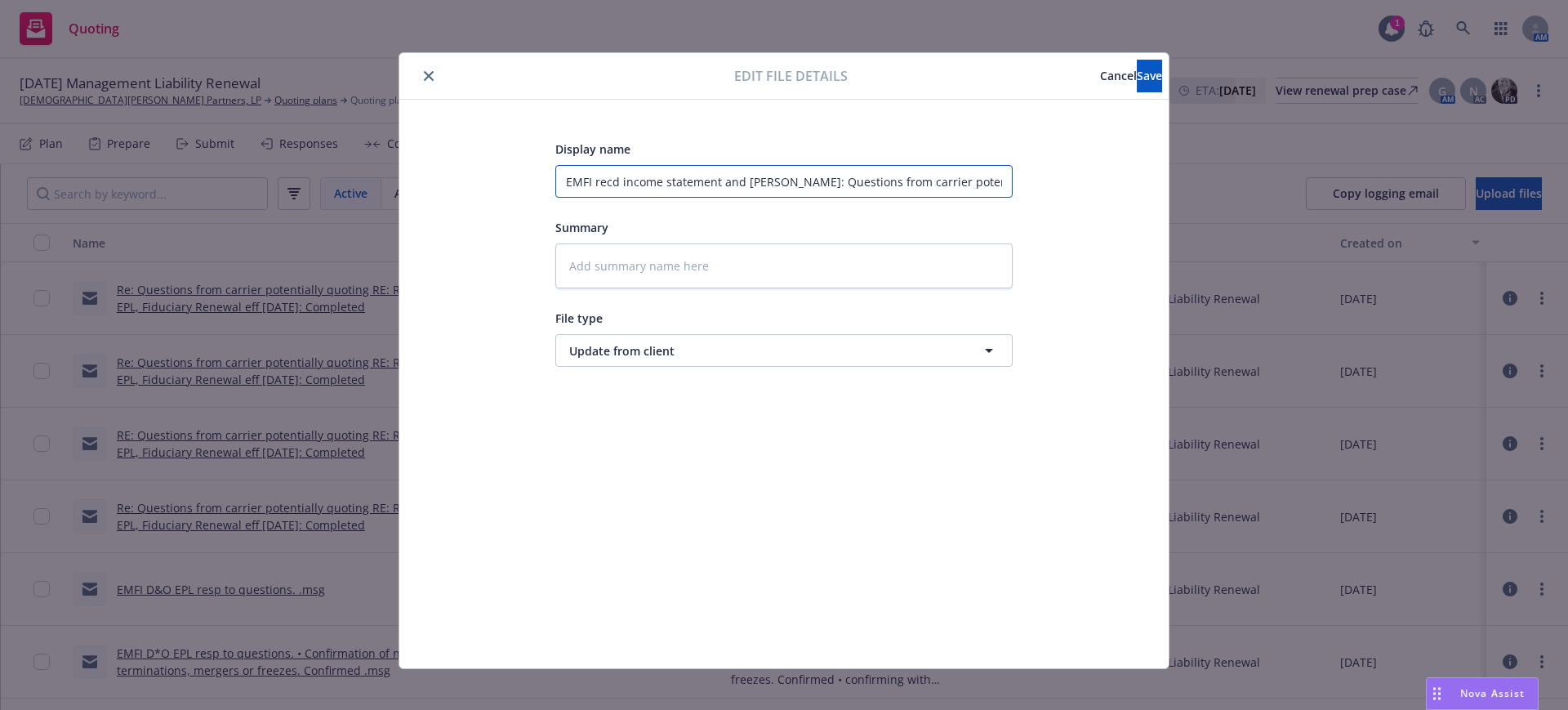
type textarea "x"
type input "EMFI recd income statement and blance sheet Re: Questions from carrier potentia…"
type textarea "x"
type input "EMFI recd income statement and blance sheet e: Questions from carrier potential…"
type textarea "x"
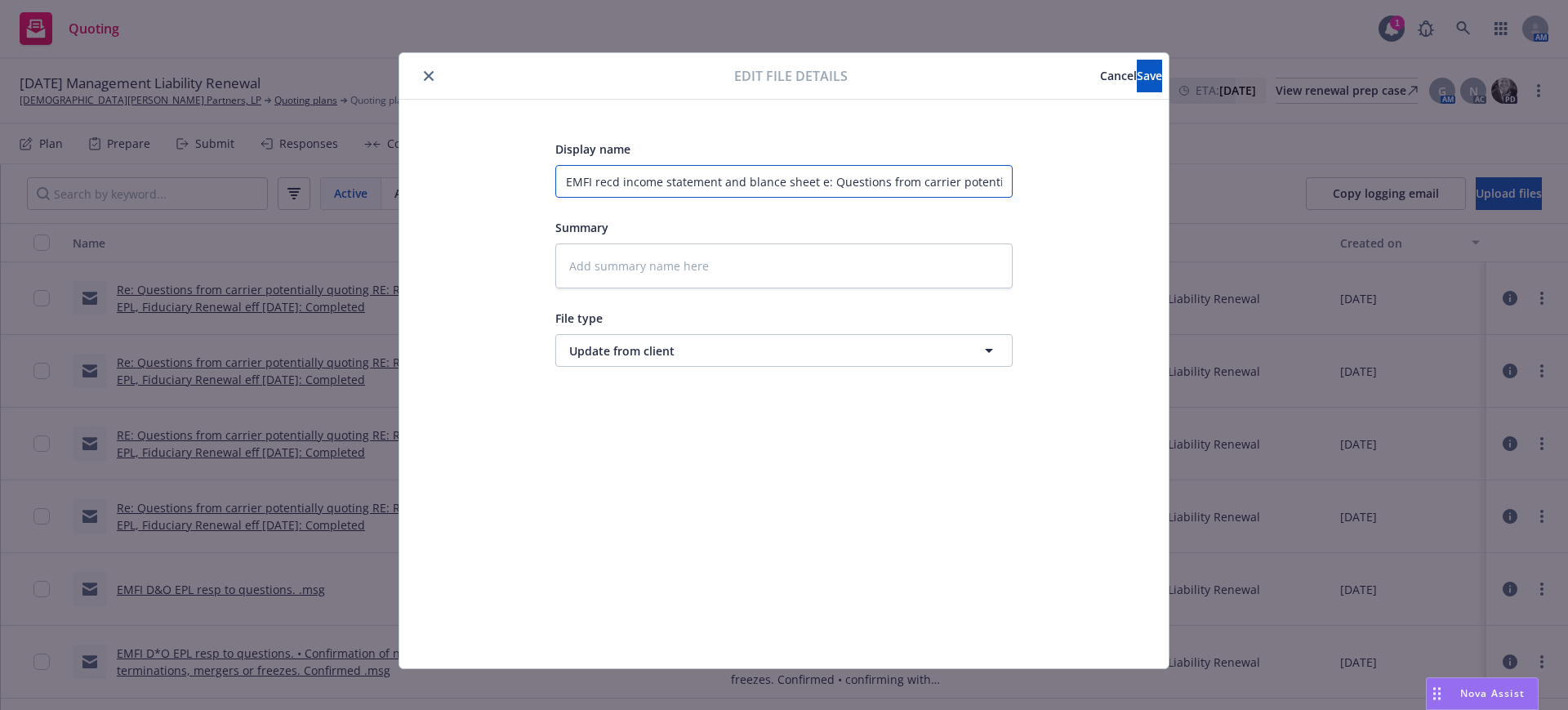
type input "EMFI recd income statement and blance sheet : Questions from carrier potentiall…"
type textarea "x"
type input "EMFI recd income statement and blance sheet Questions from carrier potentially …"
type textarea "x"
type input "EMFI recd income statement and blance sheet Questions from carrier potentially …"
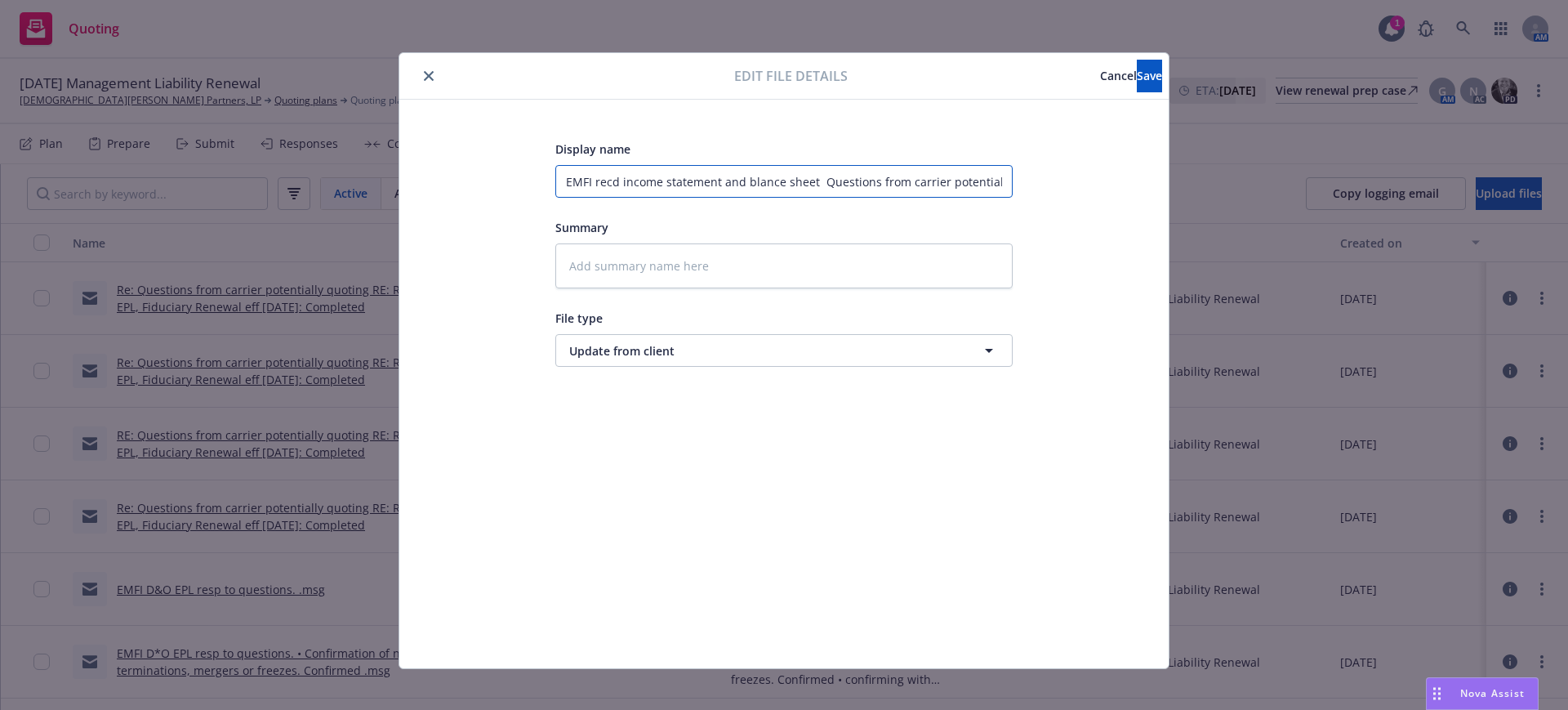
type textarea "x"
type input "EMFI recd income statement and blance sheet uestions from carrier potentially q…"
type textarea "x"
type input "EMFI recd income statement and blance sheet estions from carrier potentially qu…"
type textarea "x"
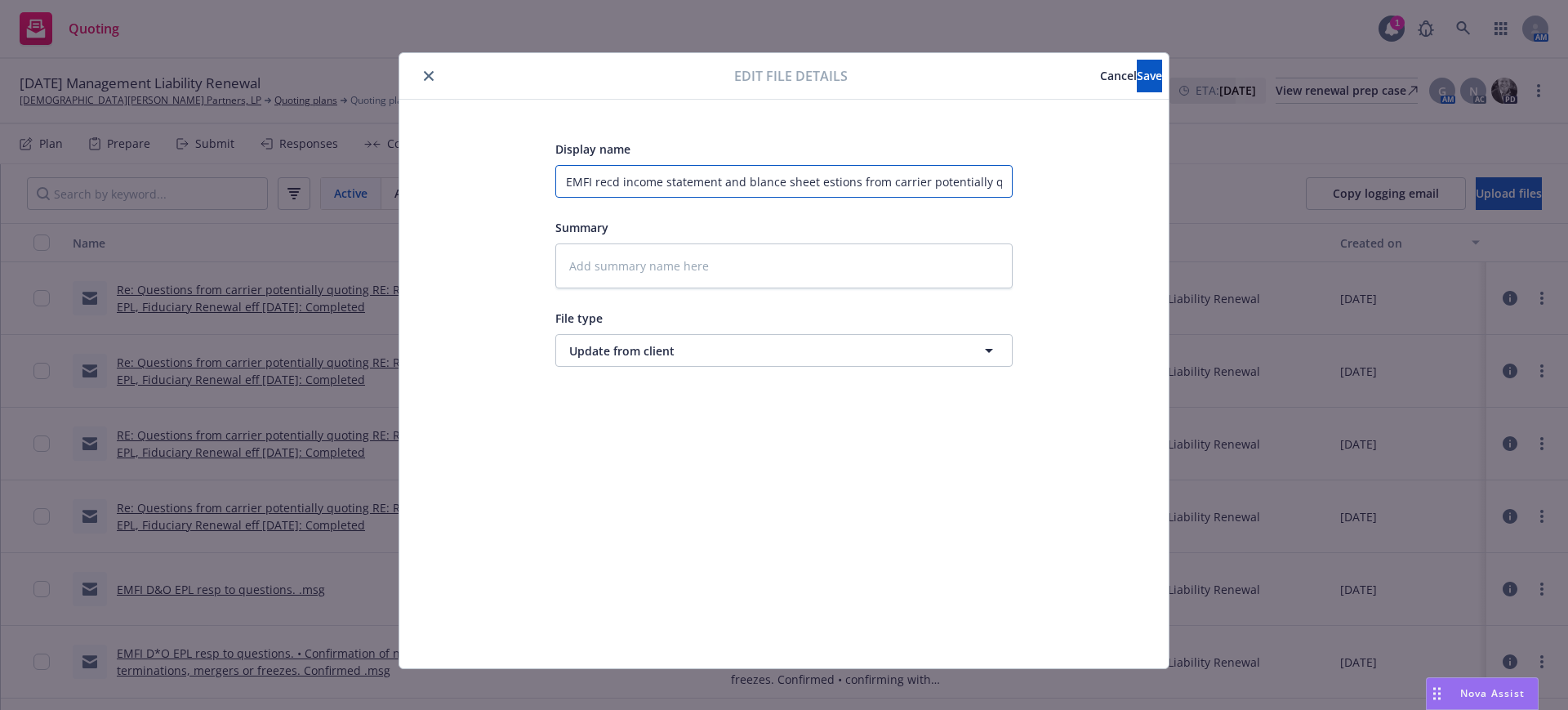
type input "EMFI recd income statement and blance sheet stions from carrier potentially quo…"
type textarea "x"
type input "EMFI recd income statement and blance sheet tions from carrier potentially quot…"
type textarea "x"
type input "EMFI recd income statement and blance sheet ions from carrier potentially quoti…"
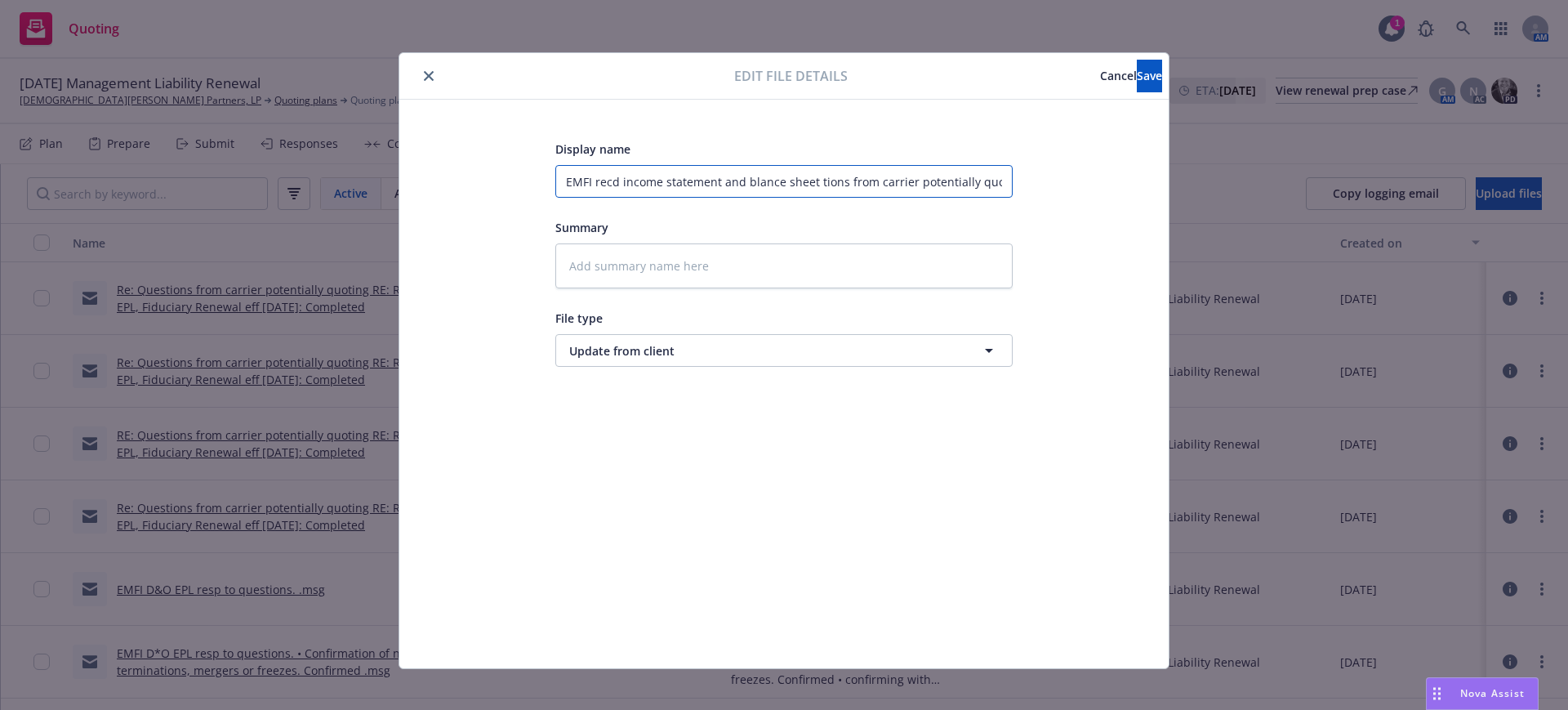
type textarea "x"
type input "EMFI recd income statement and blance sheet ons from carrier potentially quotin…"
type textarea "x"
type input "EMFI recd income statement and blance sheet ns from carrier potentially quoting…"
type textarea "x"
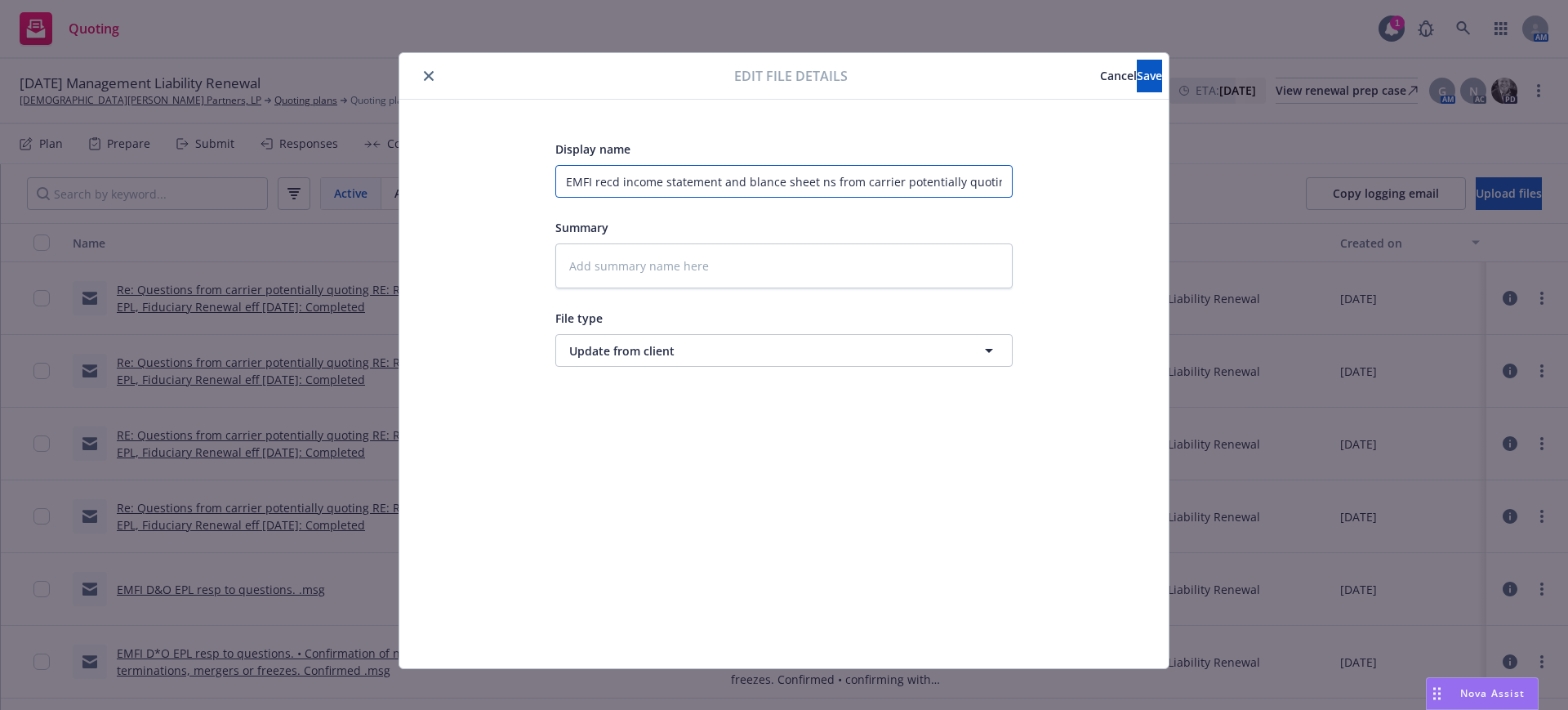
type input "EMFI recd income statement and blance sheet s from carrier potentially quoting …"
type textarea "x"
type input "EMFI recd income statement and blance sheet from carrier potentially quoting RE…"
type textarea "x"
type input "EMFI recd income statement and blance sheet from carrier potentially quoting RE…"
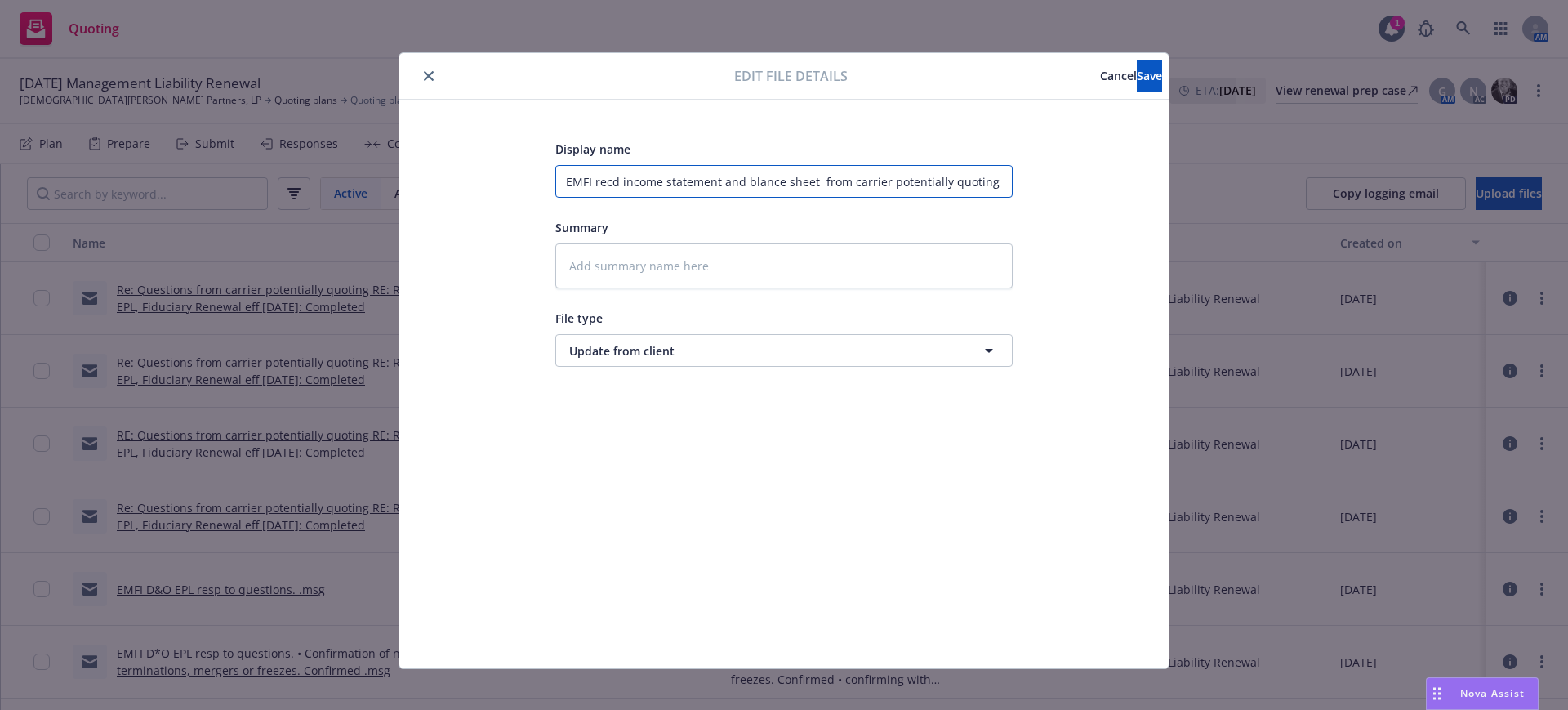
type textarea "x"
type input "EMFI recd income statement and blance sheet rom carrier potentially quoting RE:…"
type textarea "x"
type input "EMFI recd income statement and blance sheet om carrier potentially quoting RE: …"
type textarea "x"
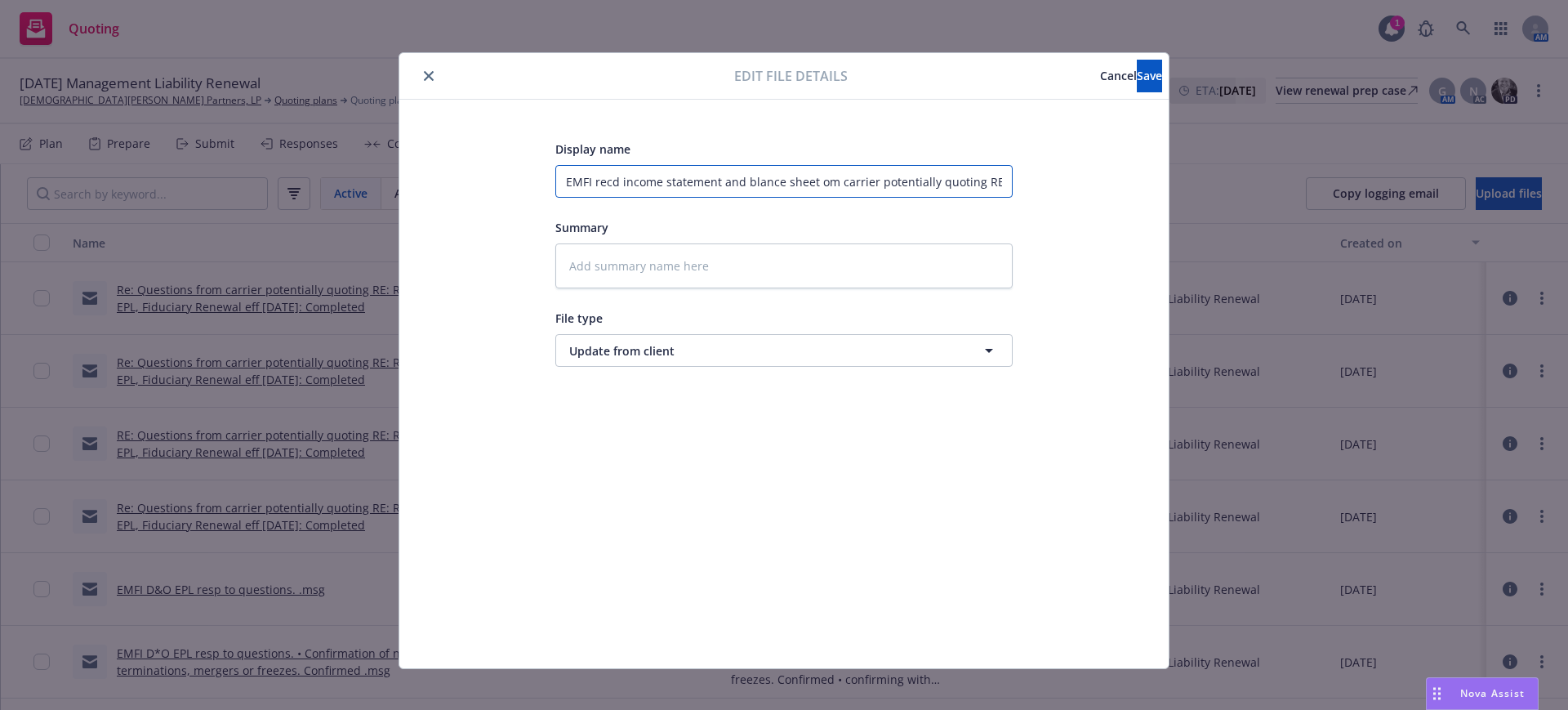
type input "EMFI recd income statement and blance sheet m carrier potentially quoting RE: R…"
type textarea "x"
type input "EMFI recd income statement and blance sheet carrier potentially quoting RE: Rem…"
type textarea "x"
type input "EMFI recd income statement and blance sheet carrier potentially quoting RE: Rem…"
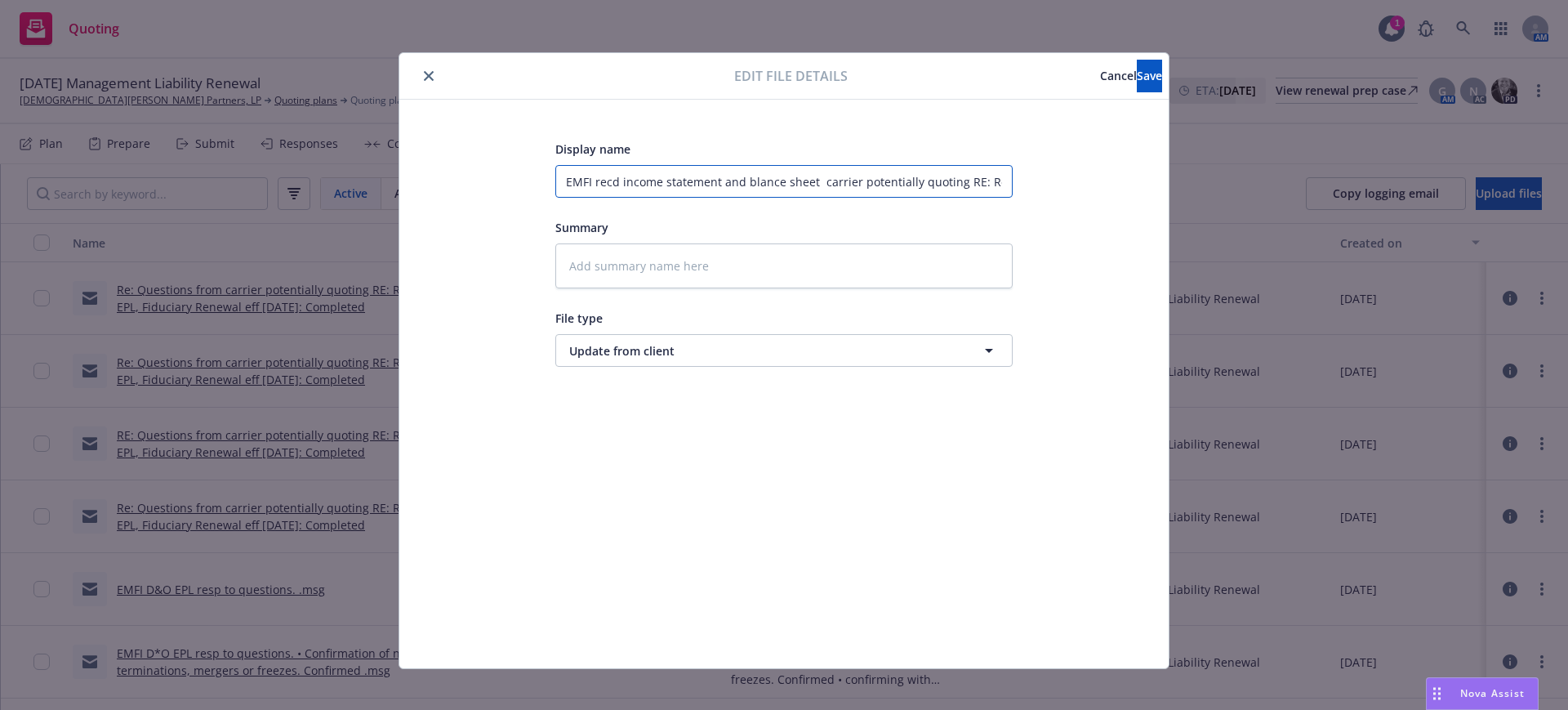
type textarea "x"
type input "EMFI recd income statement and blance sheet arrier potentially quoting RE: Reme…"
type textarea "x"
type input "EMFI recd income statement and blance sheet rrier potentially quoting RE: Remed…"
type textarea "x"
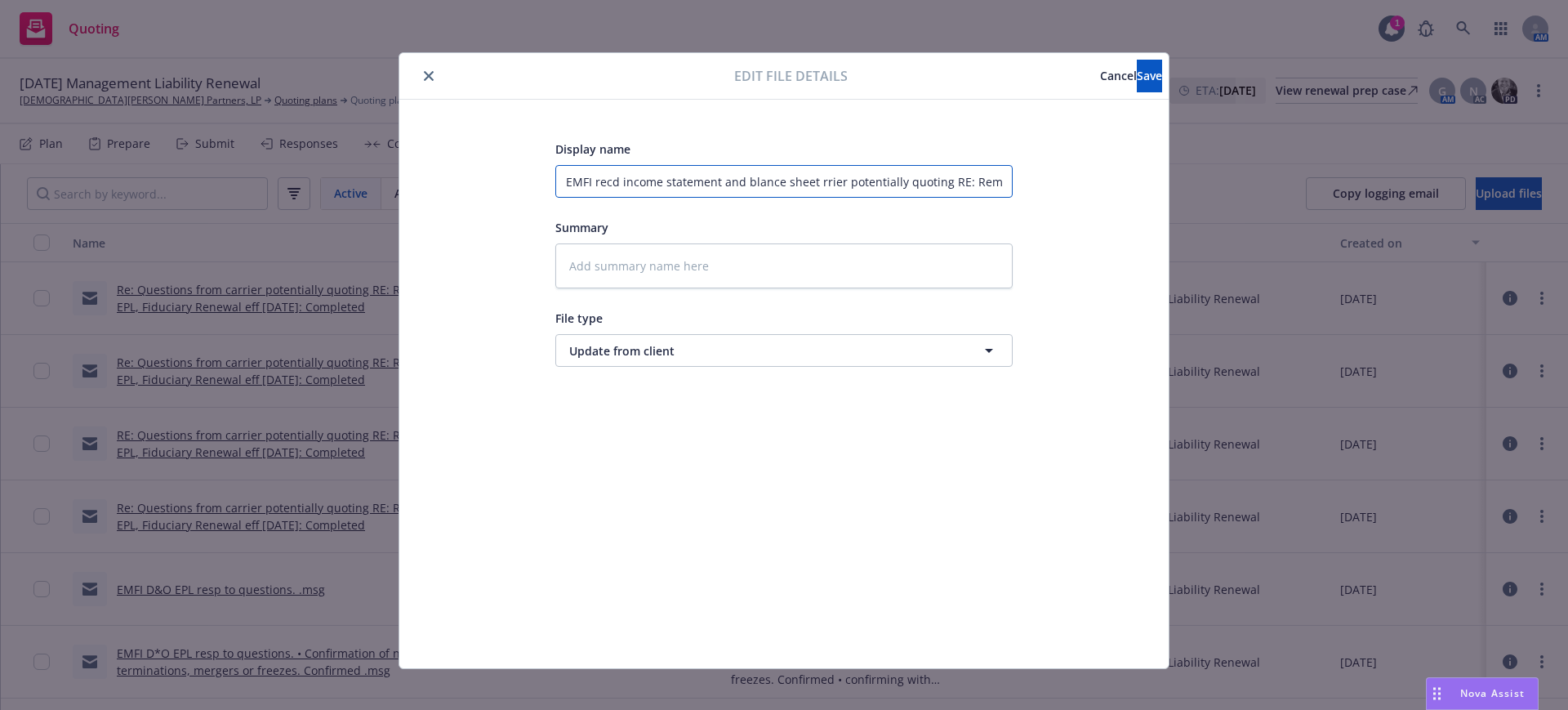
type input "EMFI recd income statement and blance sheet rier potentially quoting RE: Remedi…"
type textarea "x"
type input "EMFI recd income statement and blance sheet ier potentially quoting RE: Remedia…"
type textarea "x"
type input "EMFI recd income statement and blance sheet er potentially quoting RE: Remedial…"
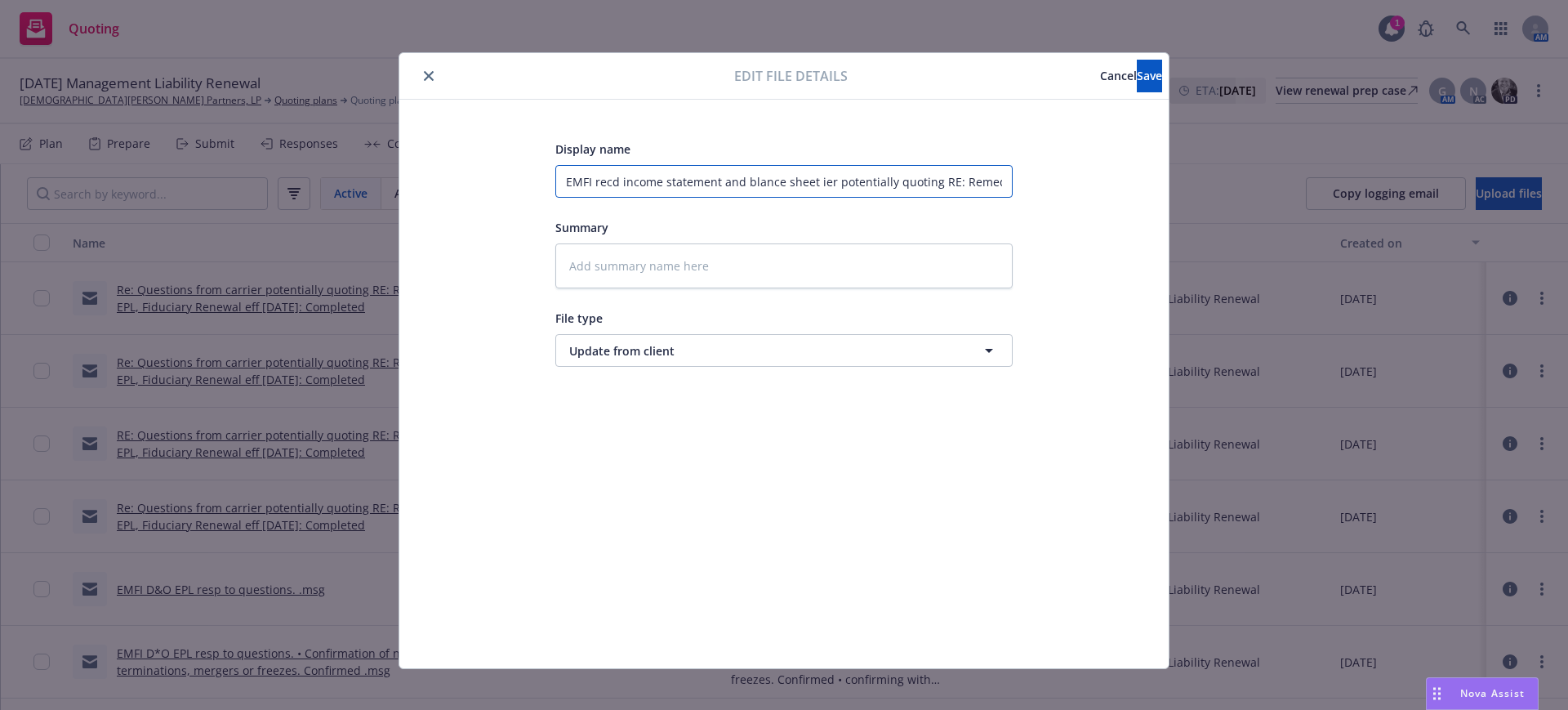
type textarea "x"
type input "EMFI recd income statement and blance sheet r potentially quoting RE: Remedial …"
type textarea "x"
type input "EMFI recd income statement and blance sheet potentially quoting RE: Remedial me…"
type textarea "x"
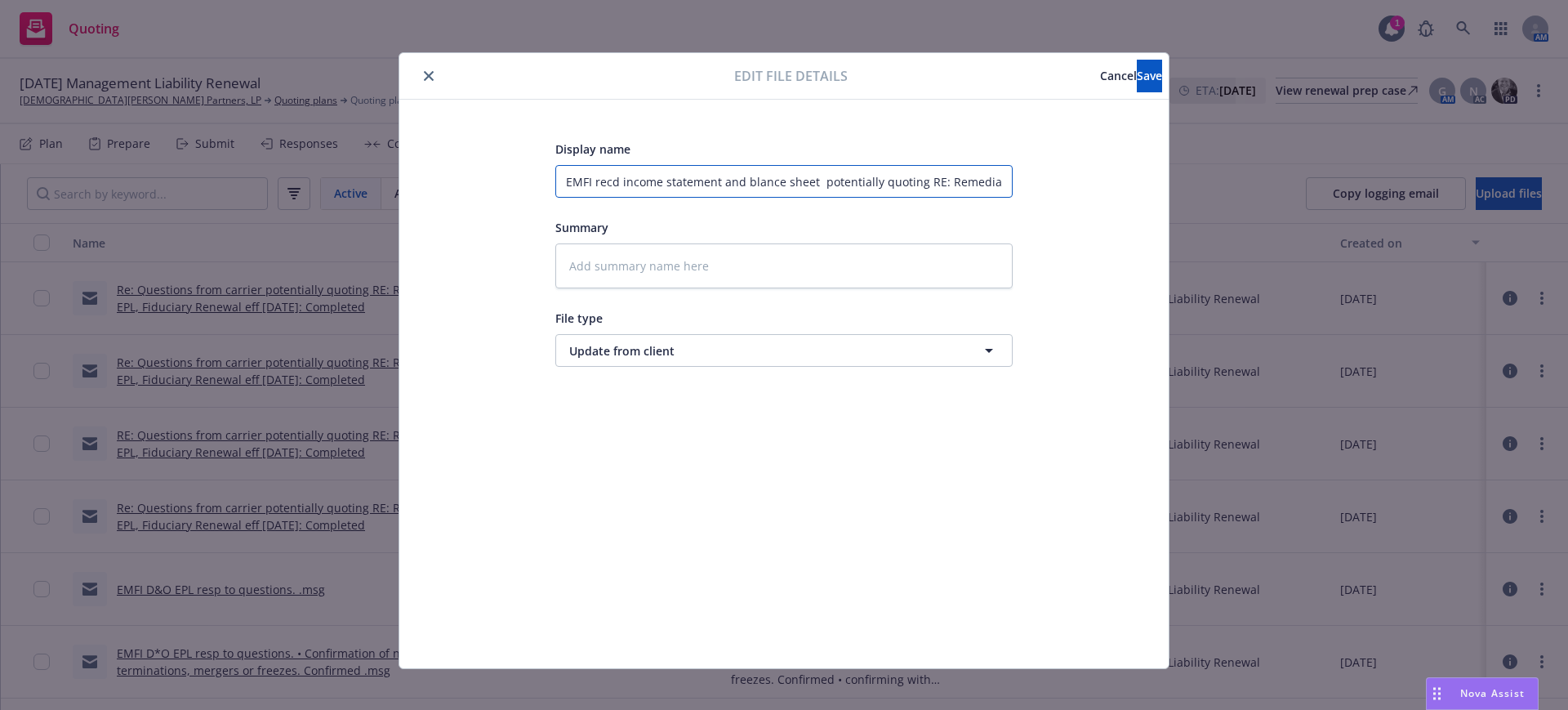
type input "EMFI recd income statement and blance sheet potentially quoting RE: Remedial me…"
type textarea "x"
type input "EMFI recd income statement and blance sheet otentially quoting RE: Remedial mea…"
type textarea "x"
type input "EMFI recd income statement and blance sheet tentially quoting RE: Remedial meas…"
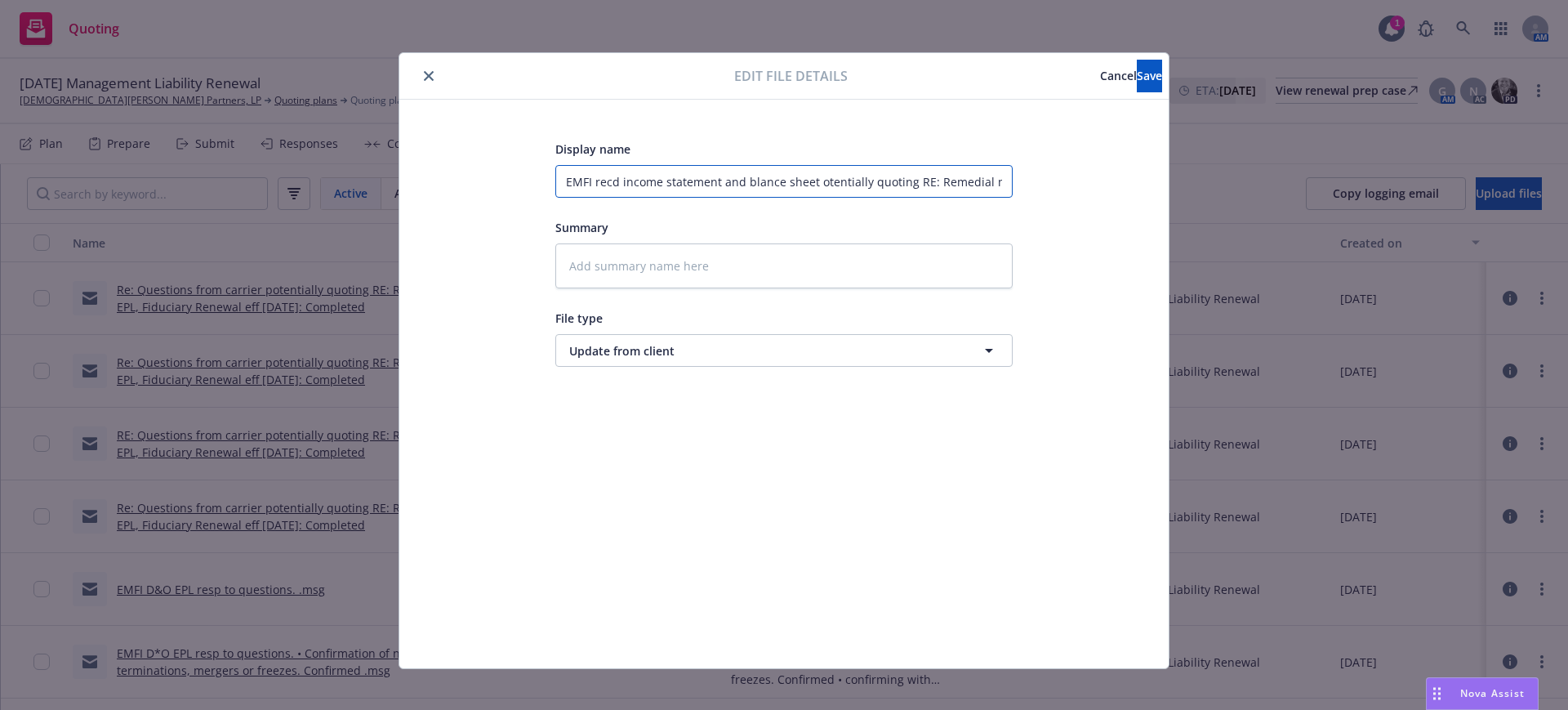
type textarea "x"
type input "EMFI recd income statement and blance sheet entially quoting RE: Remedial measu…"
type textarea "x"
type input "EMFI recd income statement and blance sheet ntially quoting RE: Remedial measur…"
type textarea "x"
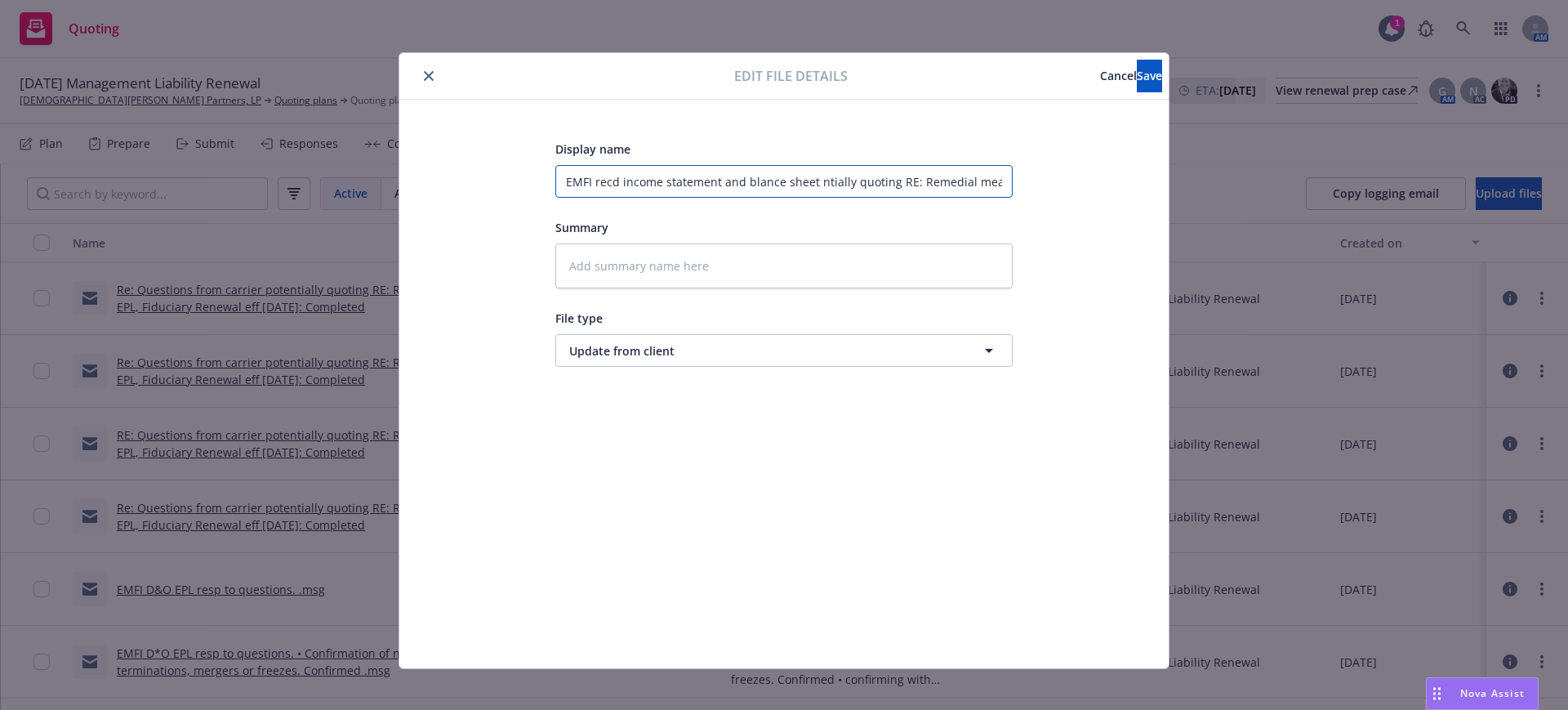
type input "EMFI recd income statement and blance sheet tially quoting RE: Remedial measure…"
type textarea "x"
type input "EMFI recd income statement and blance sheet ially quoting RE: Remedial measures…"
type textarea "x"
type input "EMFI recd income statement and blance sheet ally quoting RE: Remedial measures?…"
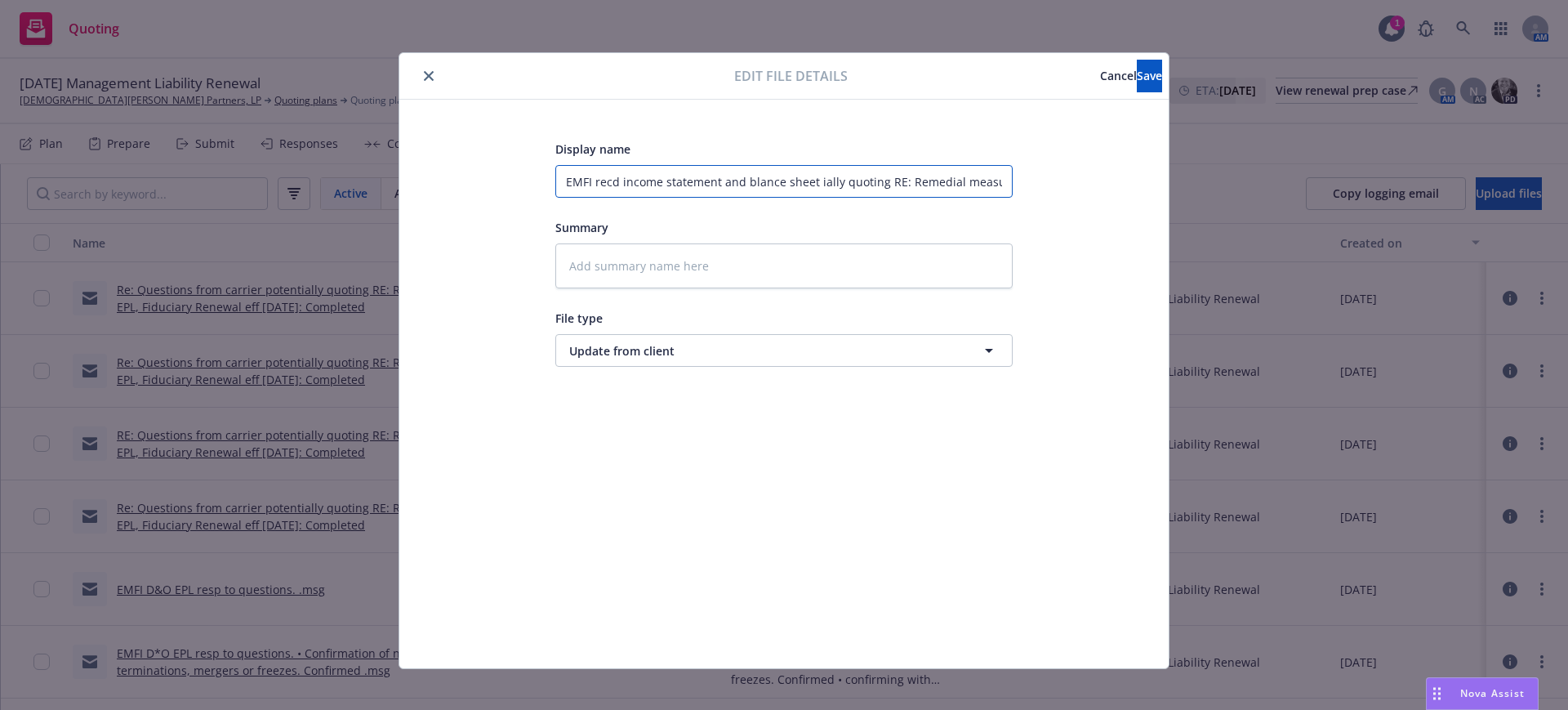
type textarea "x"
type input "EMFI recd income statement and blance sheet lly quoting RE: Remedial measures? …"
type textarea "x"
type input "EMFI recd income statement and blance sheet ly quoting RE: Remedial measures? R…"
type textarea "x"
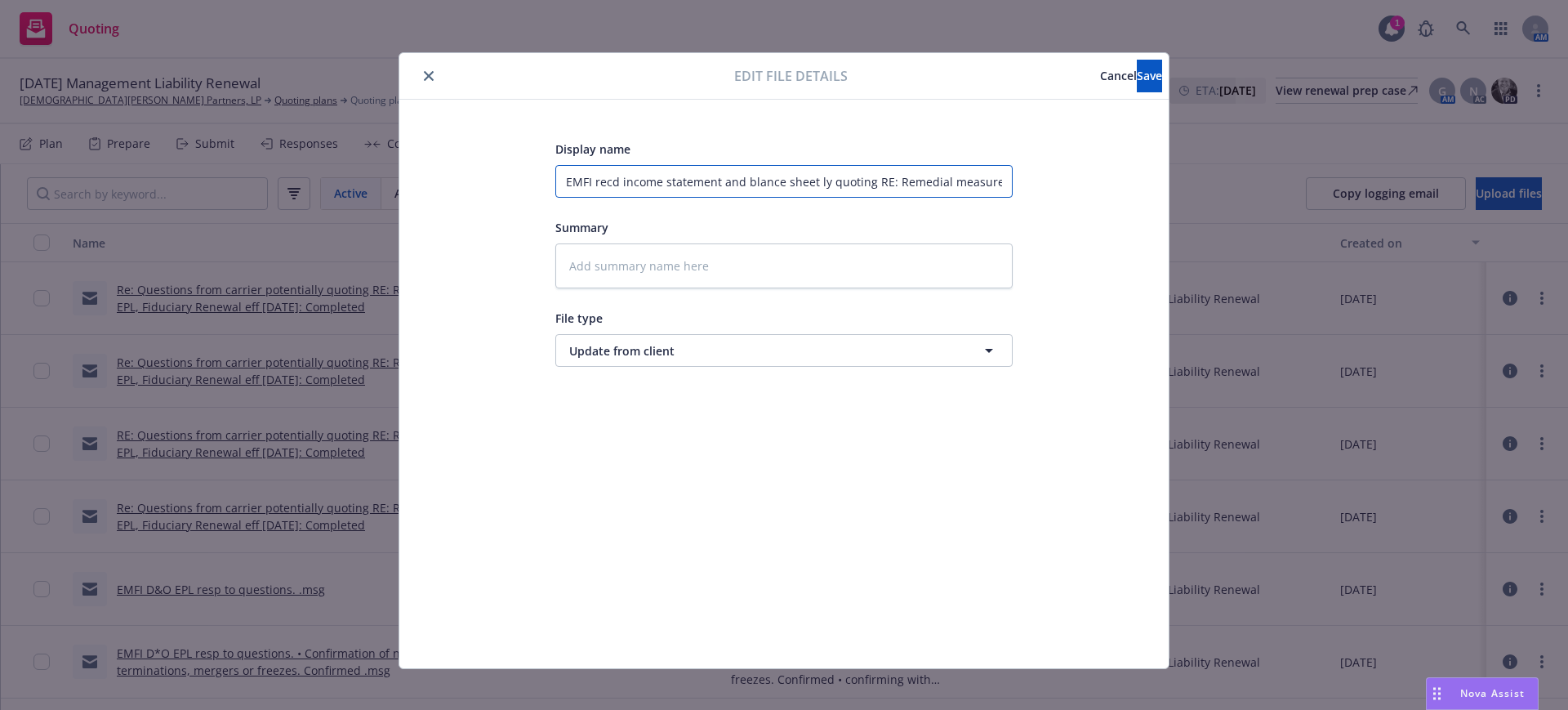
type input "EMFI recd income statement and blance sheet y quoting RE: Remedial measures? RE…"
type textarea "x"
type input "EMFI recd income statement and blance sheet quoting RE: Remedial measures? RE: …"
type textarea "x"
type input "EMFI recd income statement and blance sheet quoting RE: Remedial measures? RE: …"
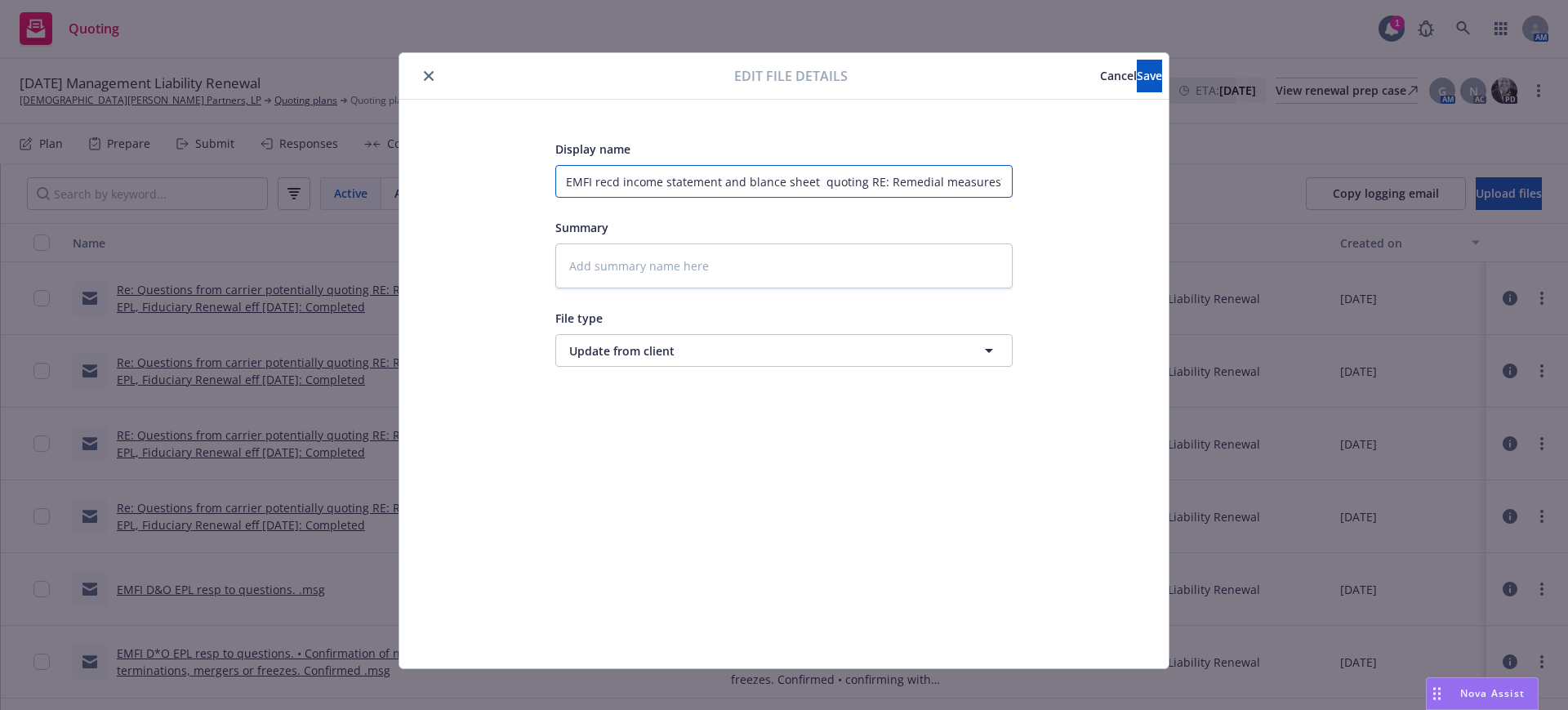
type textarea "x"
type input "EMFI recd income statement and blance sheet uoting RE: Remedial measures? RE: D…"
type textarea "x"
type input "EMFI recd income statement and blance sheet oting RE: Remedial measures? RE: D&…"
type textarea "x"
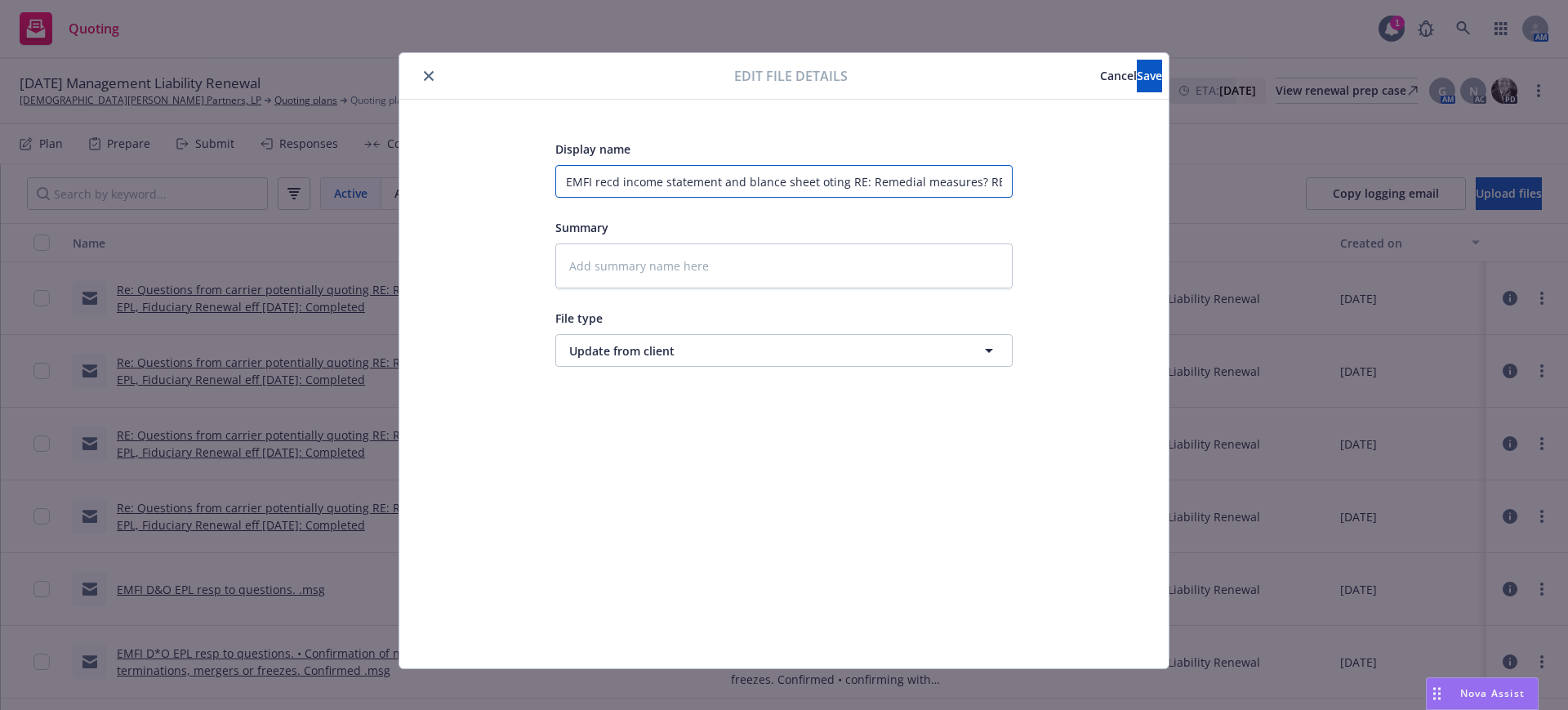
type input "EMFI recd income statement and blance sheet ting RE: Remedial measures? RE: D&O…"
type textarea "x"
type input "EMFI recd income statement and blance sheet ing RE: Remedial measures? RE: D&O,…"
type textarea "x"
type input "EMFI recd income statement and blance sheet ng RE: Remedial measures? RE: D&O, …"
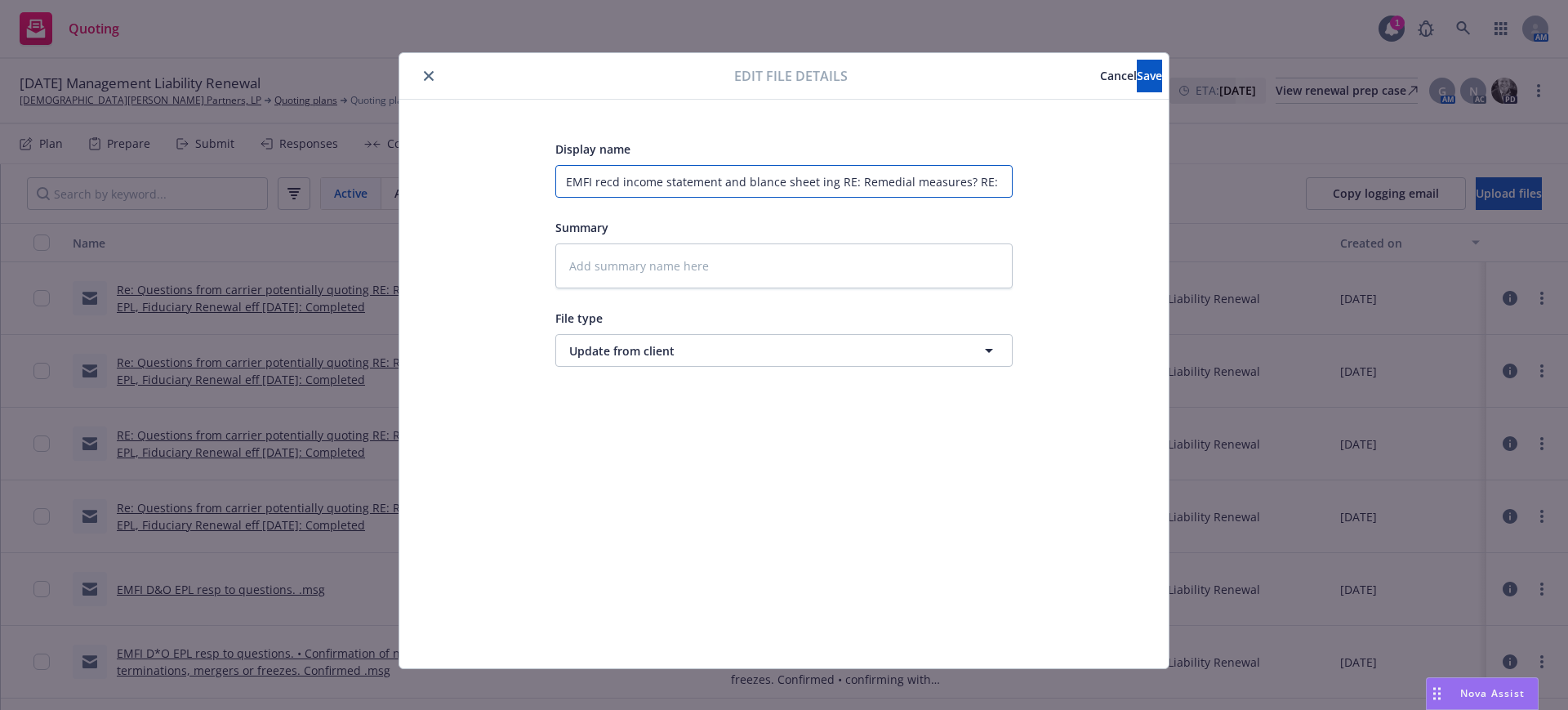
type textarea "x"
type input "EMFI recd income statement and blance sheet g RE: Remedial measures? RE: D&O, E…"
type textarea "x"
type input "EMFI recd income statement and blance sheet RE: Remedial measures? RE: D&O, EPL…"
type textarea "x"
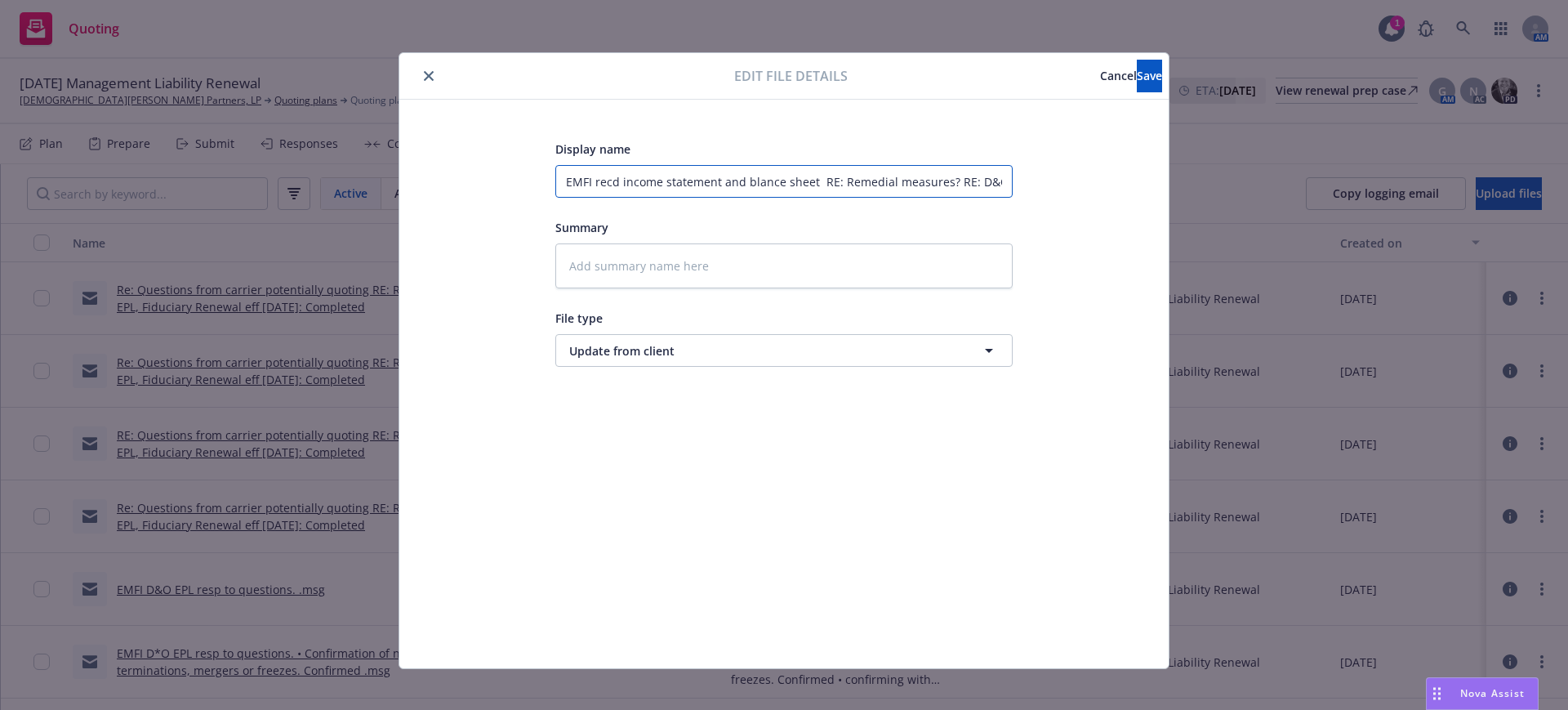
type input "EMFI recd income statement and blance sheet RE: Remedial measures? RE: D&O, EPL…"
type textarea "x"
type input "EMFI recd income statement and blance sheet E: Remedial measures? RE: D&O, EPL,…"
type textarea "x"
type input "EMFI recd income statement and blance sheet : Remedial measures? RE: D&O, EPL, …"
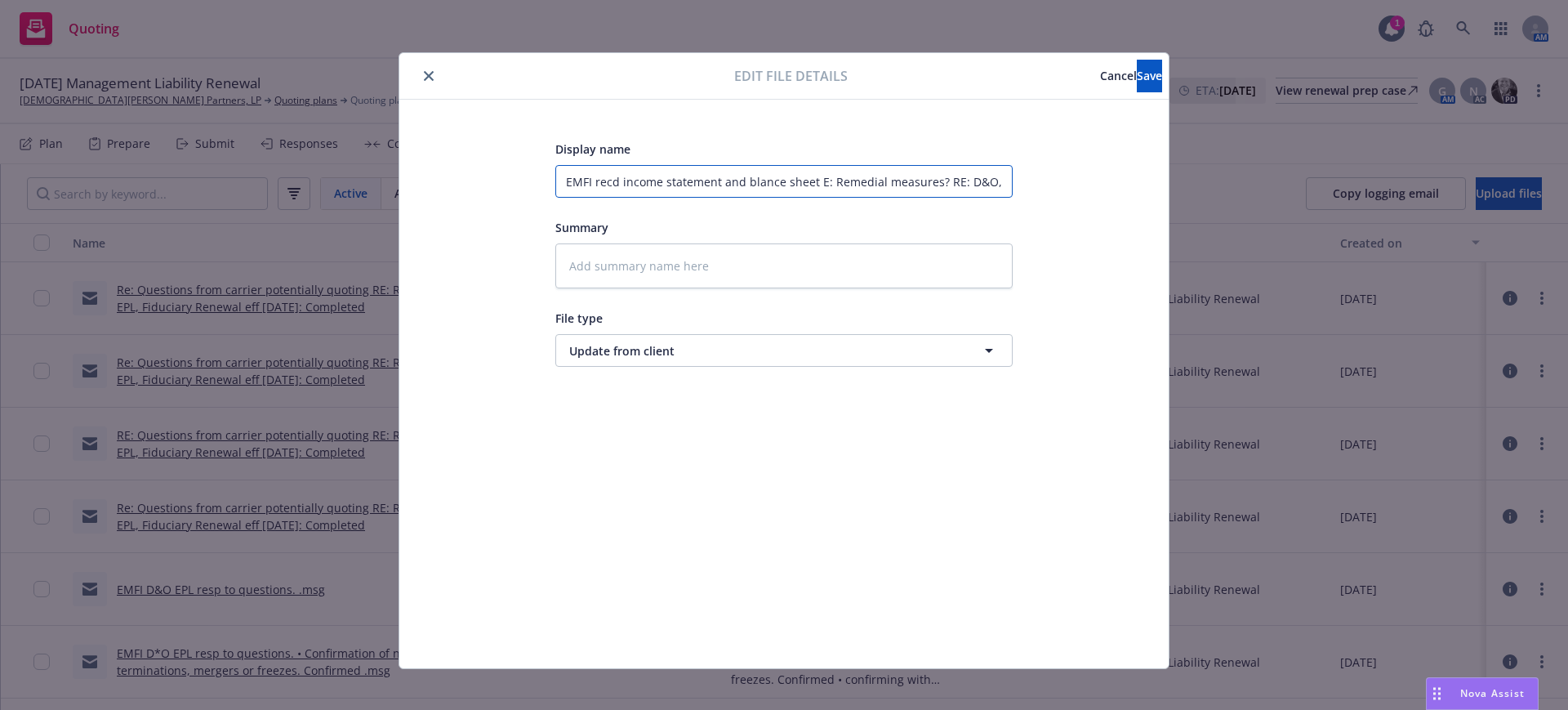
type textarea "x"
type input "EMFI recd income statement and blance sheet Remedial measures? RE: D&O, EPL, Fi…"
type textarea "x"
type input "EMFI recd income statement and blance sheet Remedial measures? RE: D&O, EPL, Fi…"
type textarea "x"
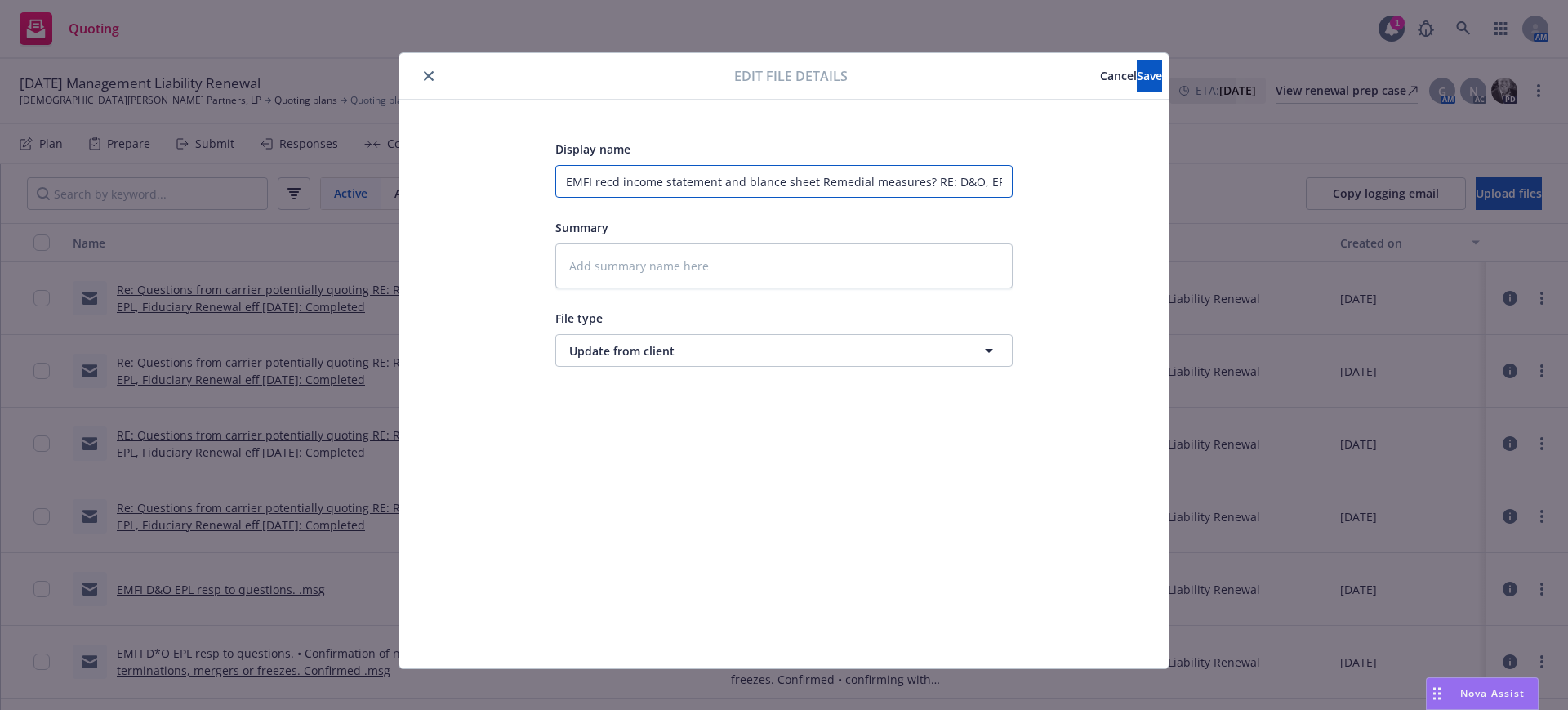
type input "EMFI recd income statement and blance sheet emedial measures? RE: D&O, EPL, Fid…"
type textarea "x"
type input "EMFI recd income statement and blance sheet medial measures? RE: D&O, EPL, Fidu…"
type textarea "x"
type input "EMFI recd income statement and blance sheet edial measures? RE: D&O, EPL, Fiduc…"
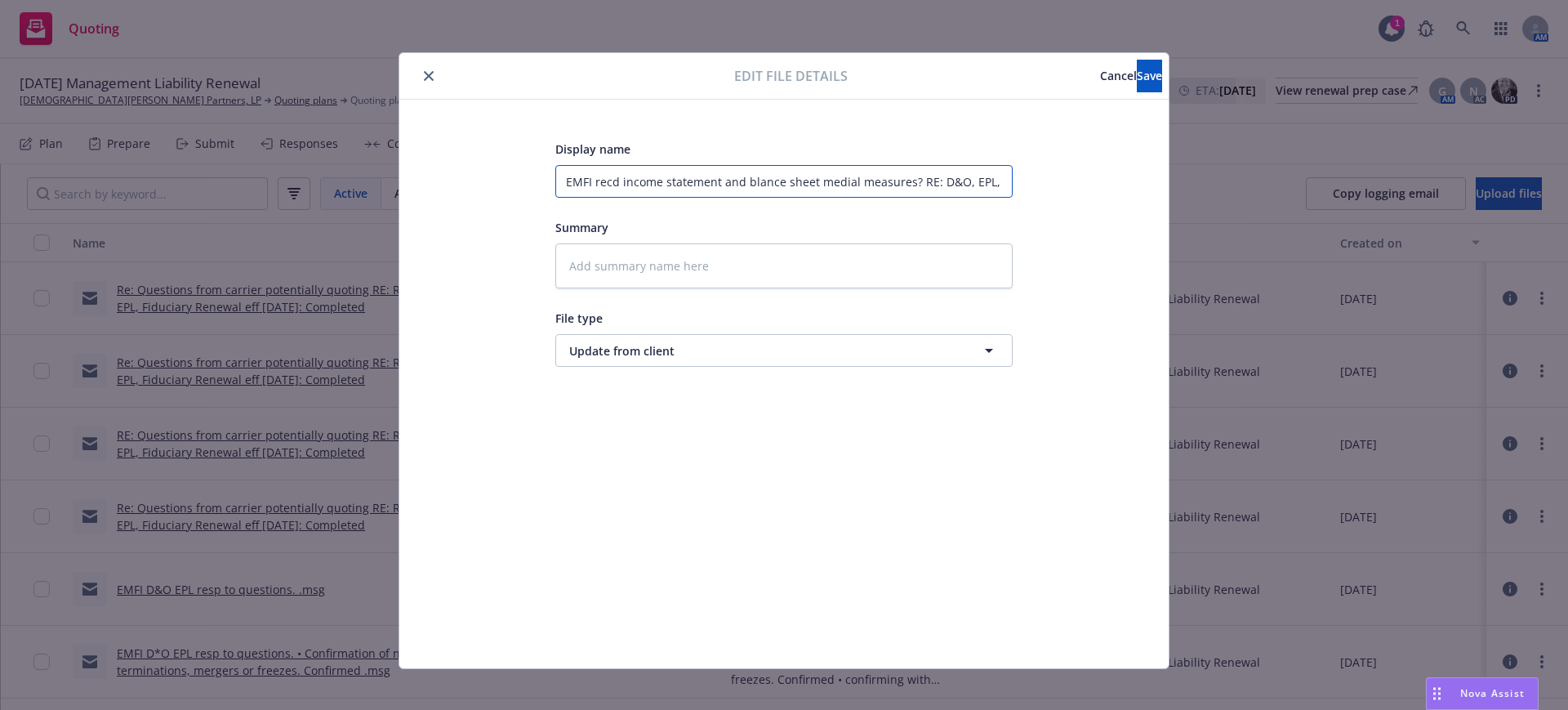
type textarea "x"
type input "EMFI recd income statement and blance sheet dial measures? RE: D&O, EPL, Fiduci…"
type textarea "x"
click at [557, 261] on textarea at bounding box center [784, 266] width 457 height 45
paste textarea "Hi Gail, Current Income Statement and Balance Sheet uploaded to the Dropbox fol…"
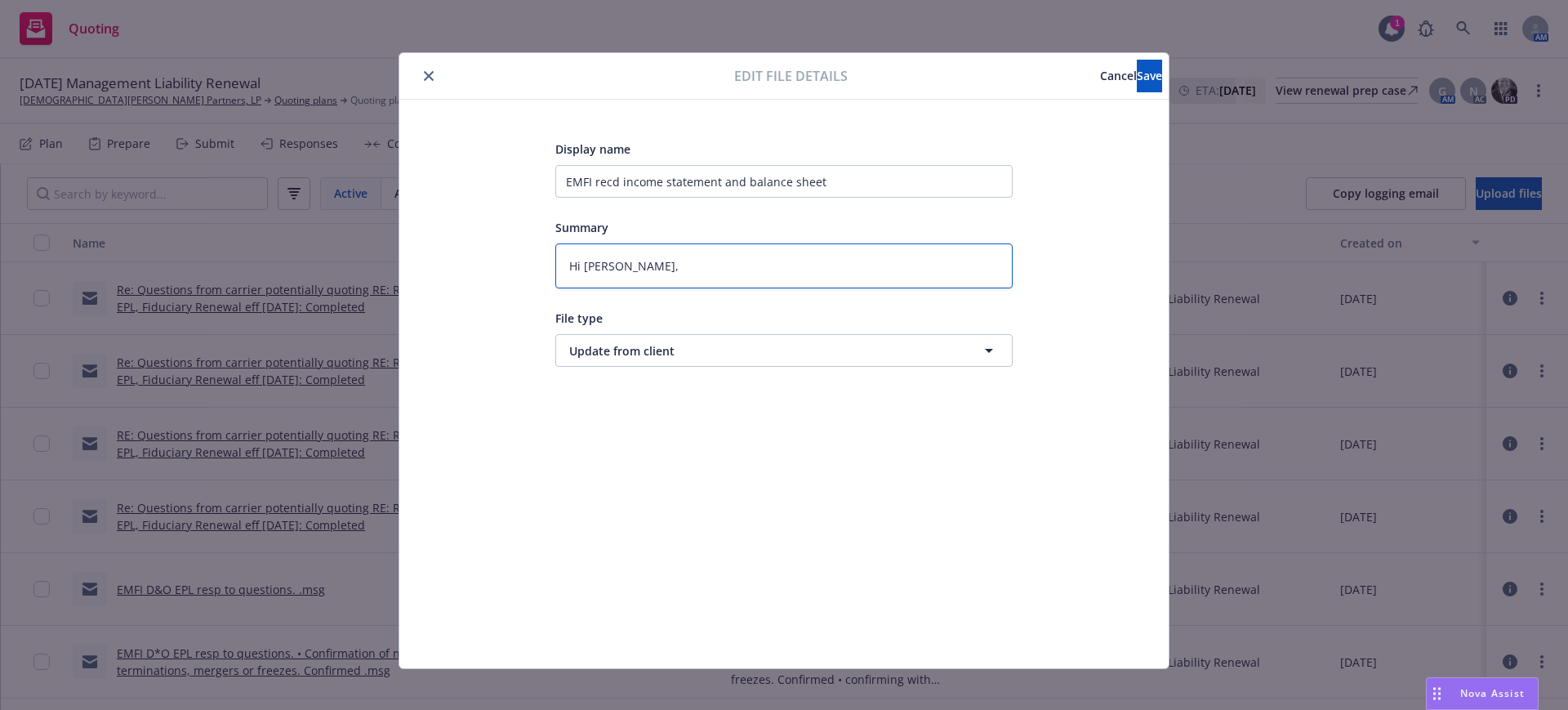
scroll to position [3, 0]
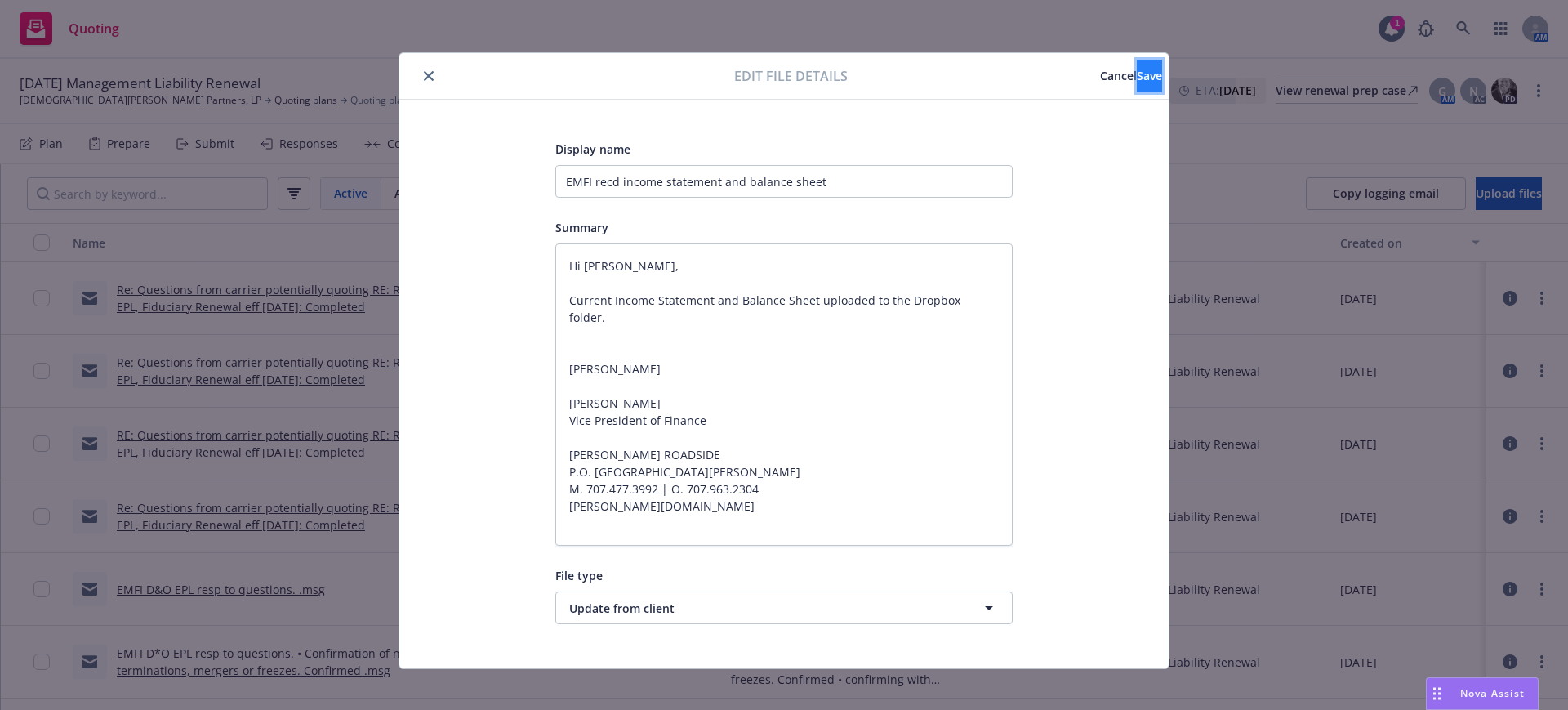
click at [1137, 72] on button "Save" at bounding box center [1149, 76] width 25 height 33
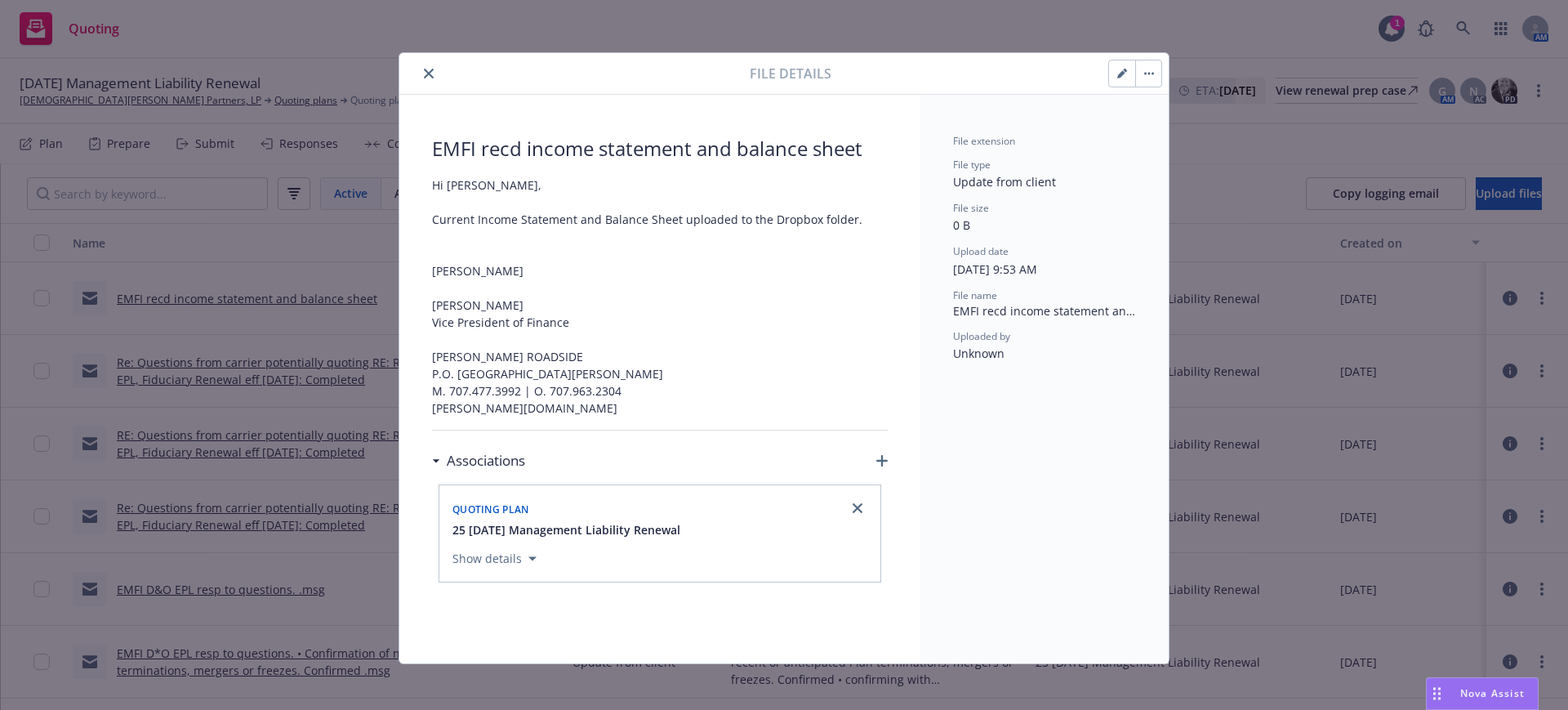
click at [424, 71] on icon "close" at bounding box center [429, 73] width 10 height 10
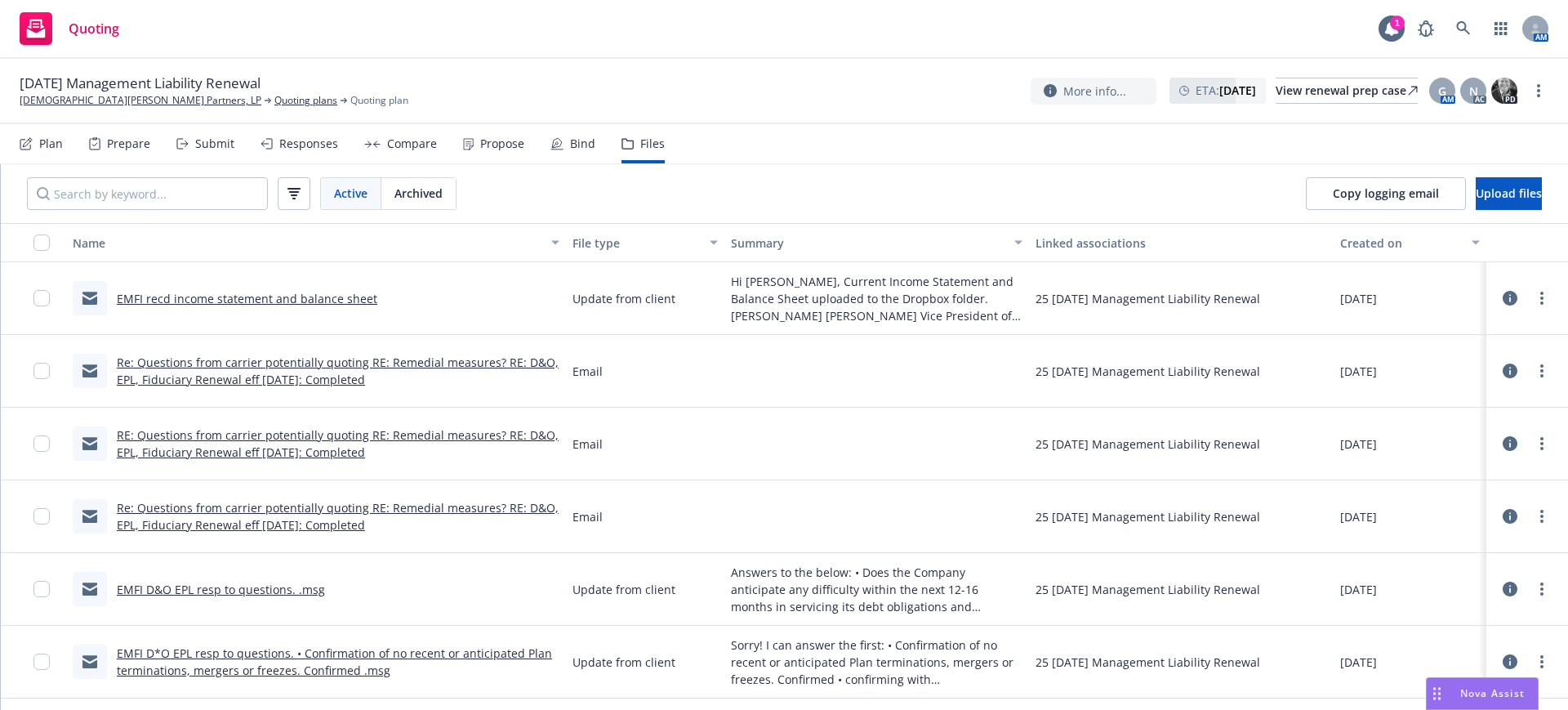
click at [272, 365] on link "Re: Questions from carrier potentially quoting RE: Remedial measures? RE: D&O, …" at bounding box center [338, 371] width 442 height 33
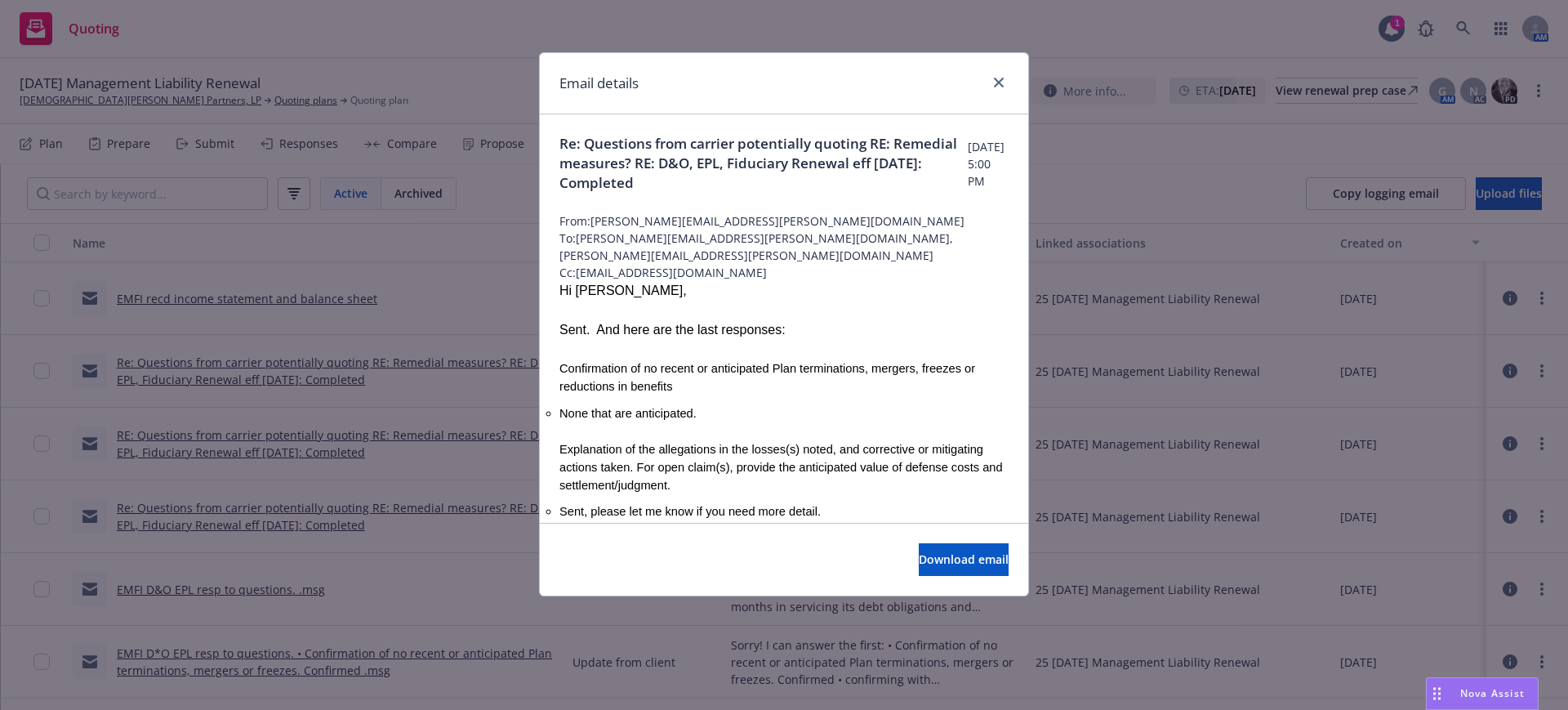
click at [272, 365] on div "Email details Re: Questions from carrier potentially quoting RE: Remedial measu…" at bounding box center [784, 355] width 1568 height 710
drag, startPoint x: 999, startPoint y: 78, endPoint x: 1014, endPoint y: 101, distance: 27.5
click at [994, 79] on icon "close" at bounding box center [999, 83] width 10 height 10
